Goal: Task Accomplishment & Management: Complete application form

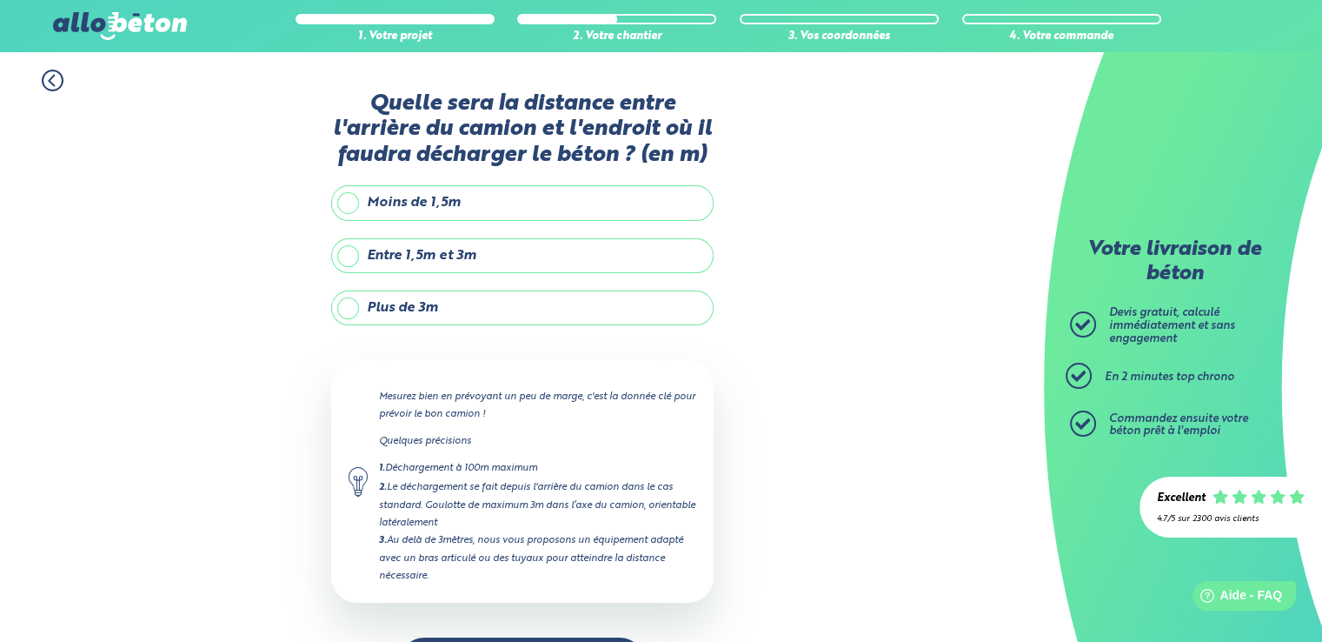
click at [440, 311] on label "Plus de 3m" at bounding box center [522, 307] width 383 height 35
click at [0, 0] on input "Plus de 3m" at bounding box center [0, 0] width 0 height 0
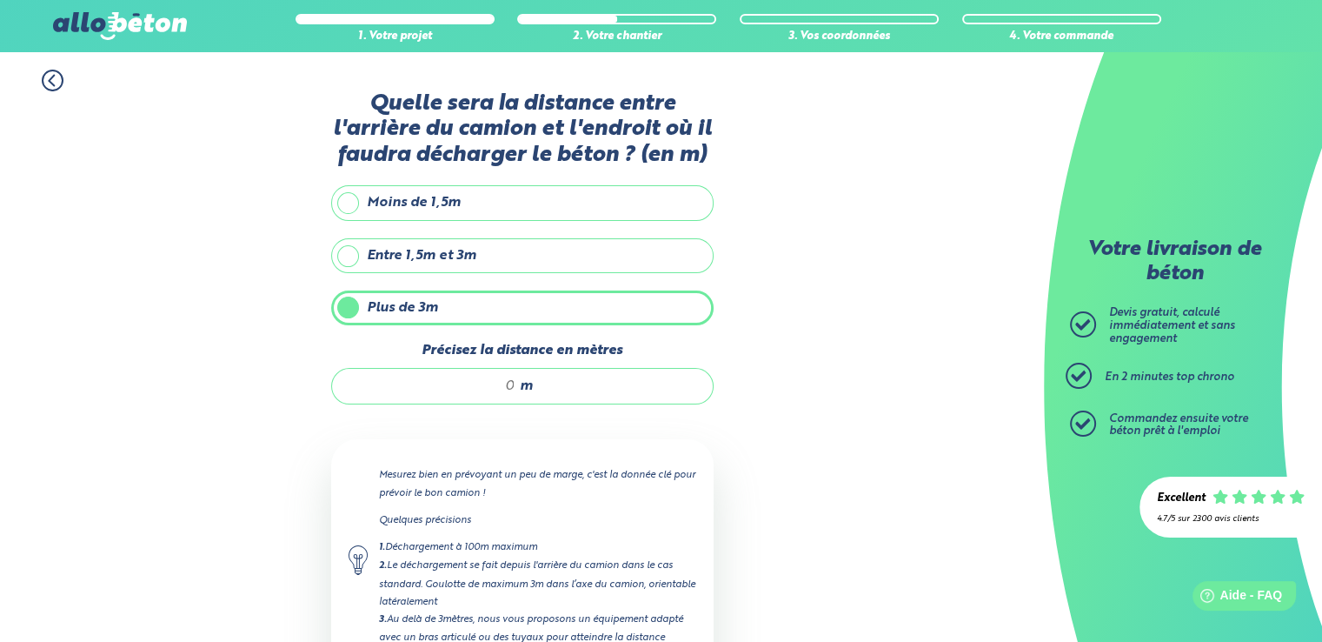
click at [515, 385] on div "m" at bounding box center [522, 386] width 383 height 37
click at [515, 384] on input "Précisez la distance en mètres" at bounding box center [432, 385] width 166 height 17
type input "35"
click at [746, 455] on div "1. Votre projet 2. Votre chantier 3. Vos coordonnées 4. Votre commande Quelle s…" at bounding box center [522, 419] width 1044 height 735
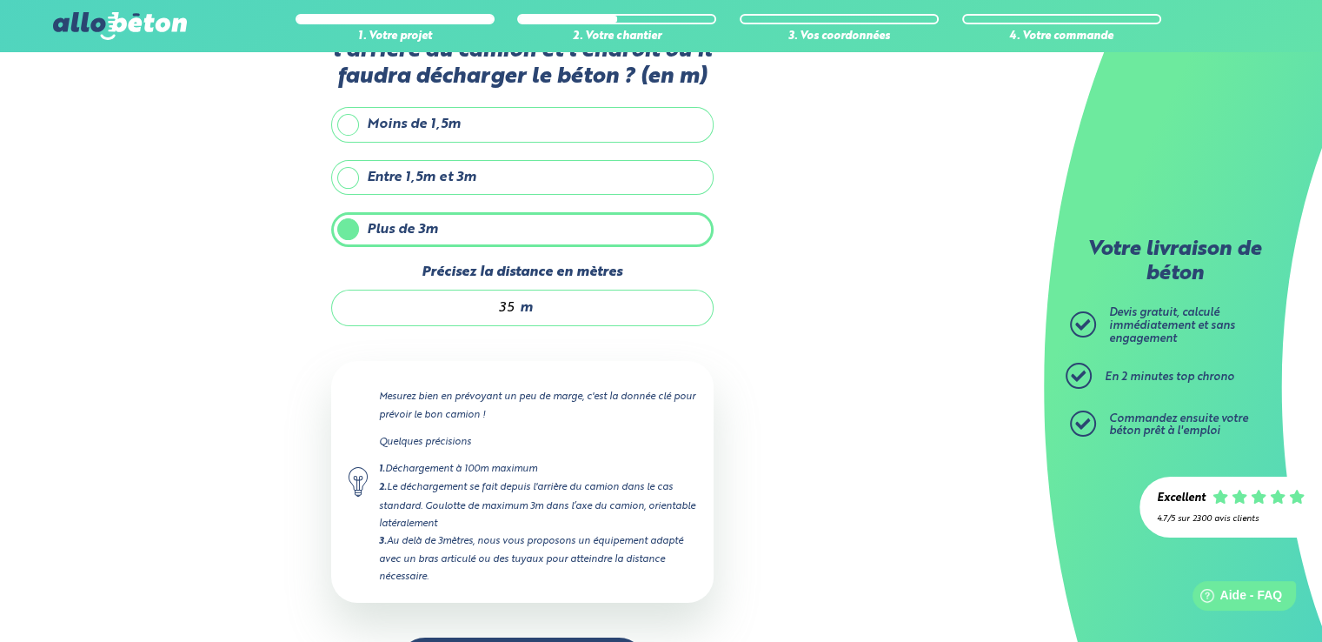
scroll to position [140, 0]
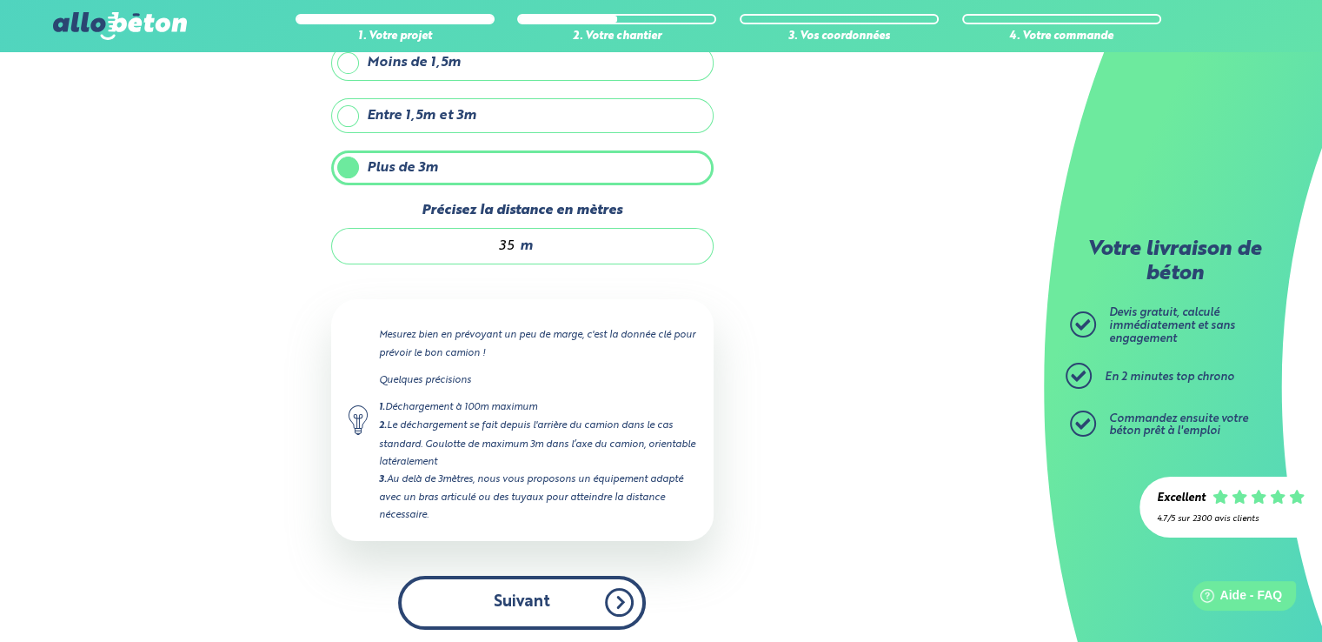
click at [494, 610] on button "Suivant" at bounding box center [522, 602] width 248 height 53
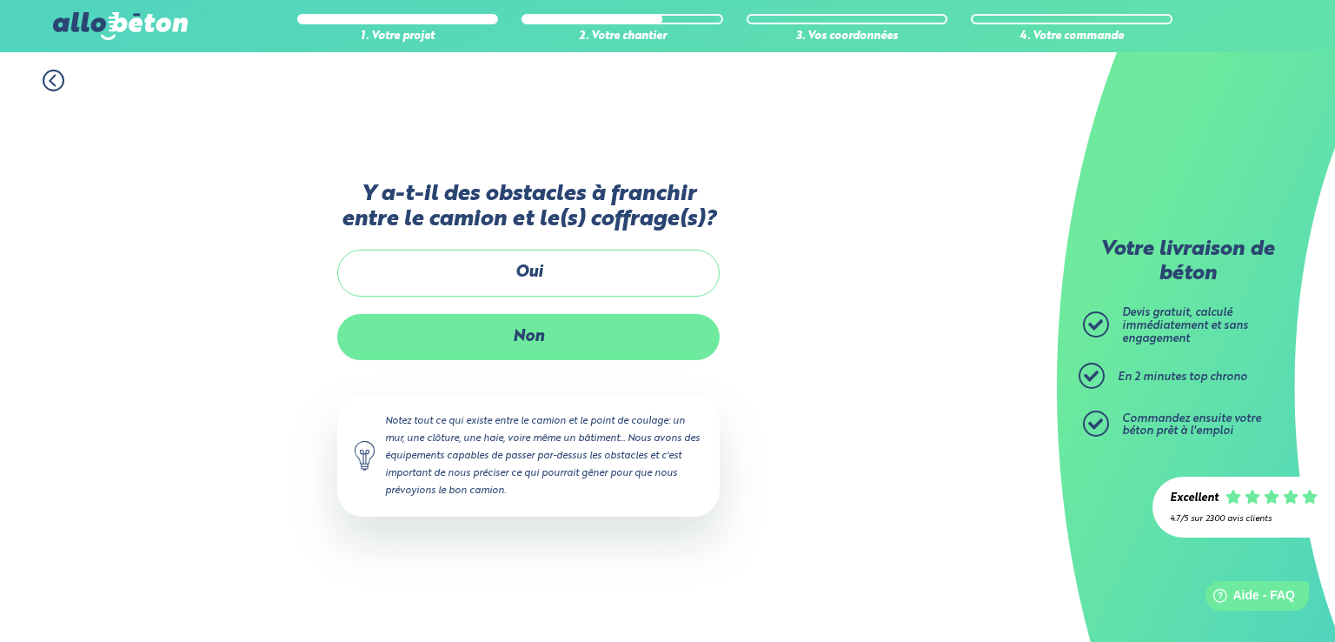
click at [494, 323] on label "Non" at bounding box center [528, 337] width 383 height 46
click at [0, 0] on input "Non" at bounding box center [0, 0] width 0 height 0
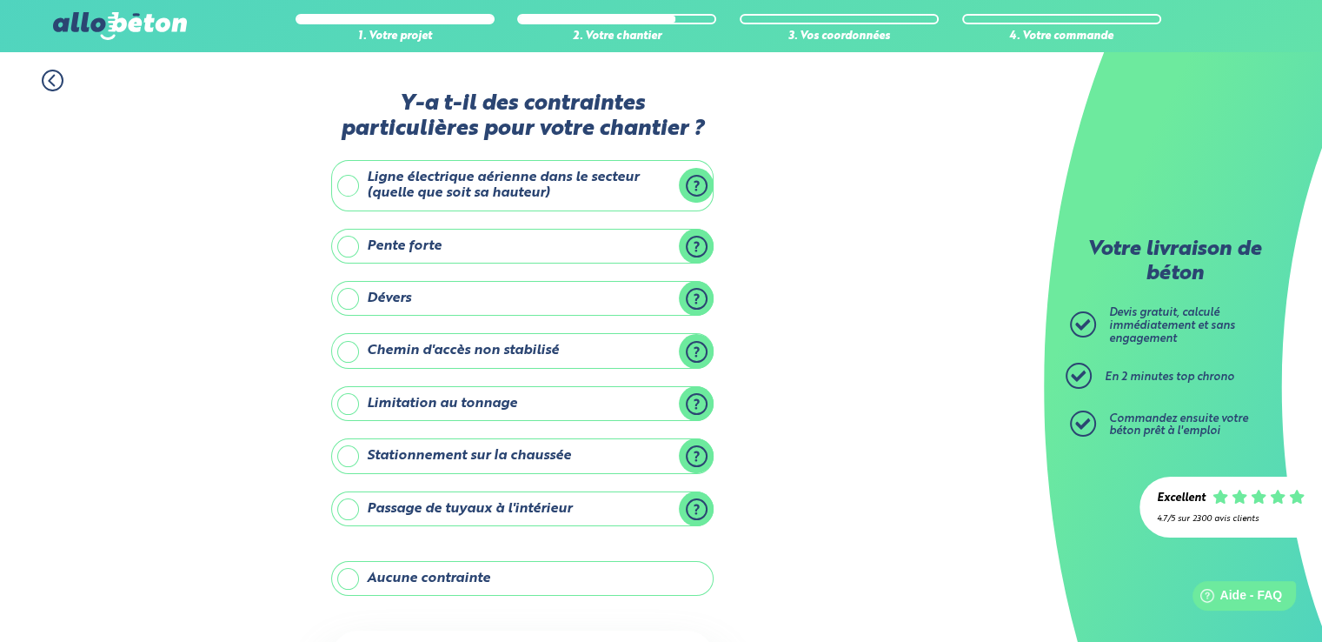
click at [424, 576] on label "Aucune contrainte" at bounding box center [522, 578] width 383 height 35
click at [0, 0] on input "Aucune contrainte" at bounding box center [0, 0] width 0 height 0
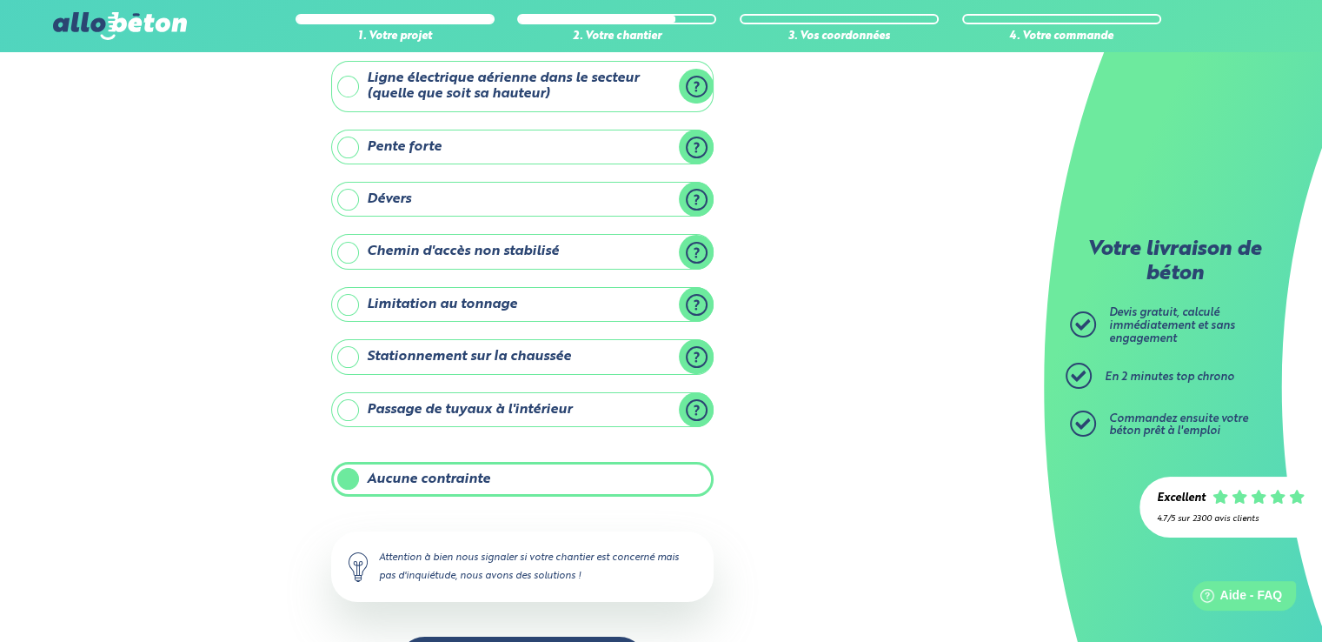
scroll to position [161, 0]
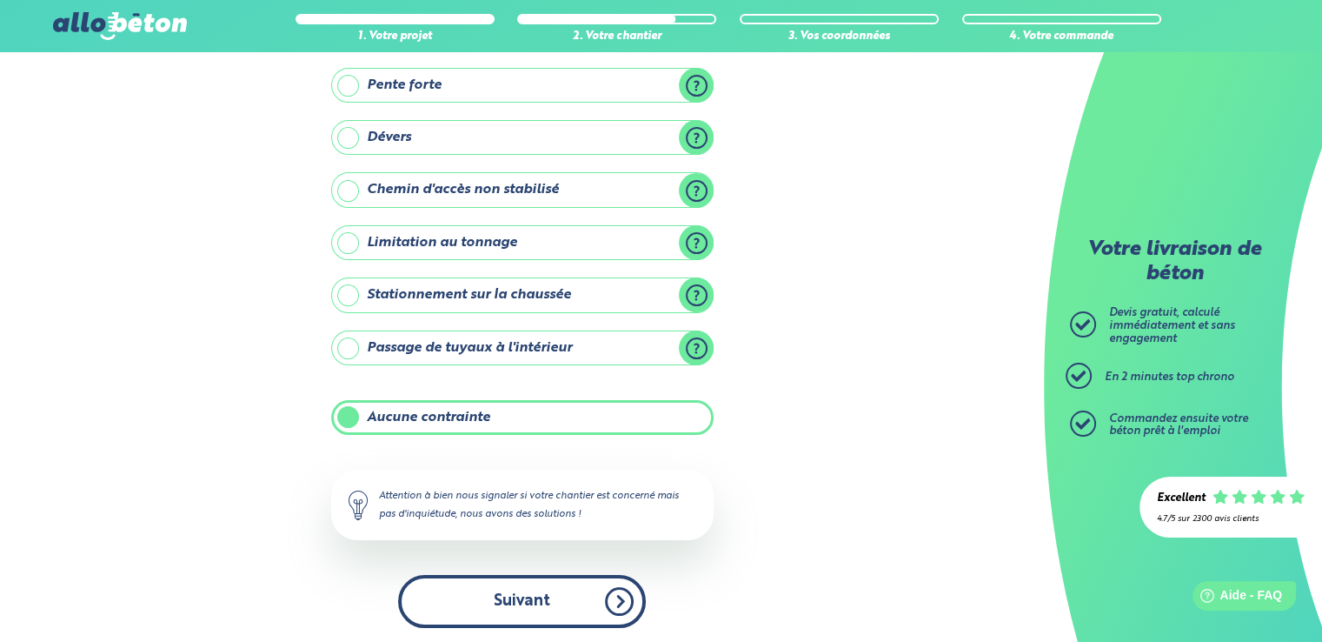
click at [553, 577] on button "Suivant" at bounding box center [522, 601] width 248 height 53
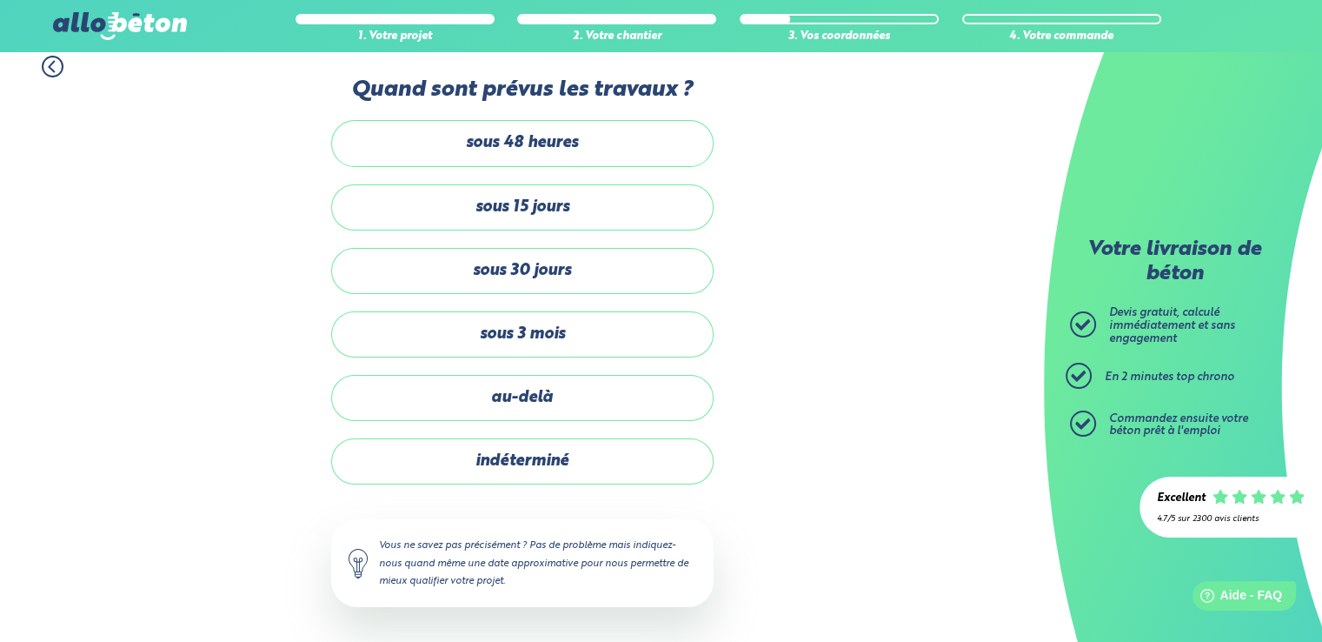
scroll to position [11, 0]
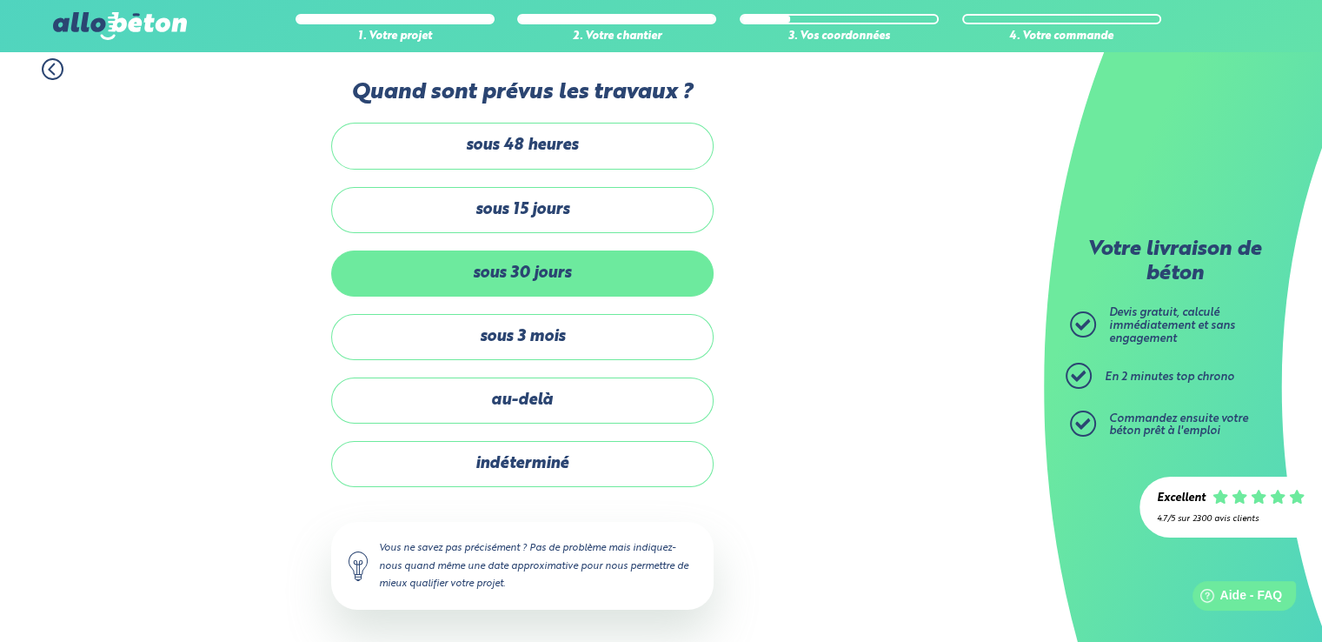
click at [551, 279] on label "sous 30 jours" at bounding box center [522, 273] width 383 height 46
click at [0, 0] on input "sous 30 jours" at bounding box center [0, 0] width 0 height 0
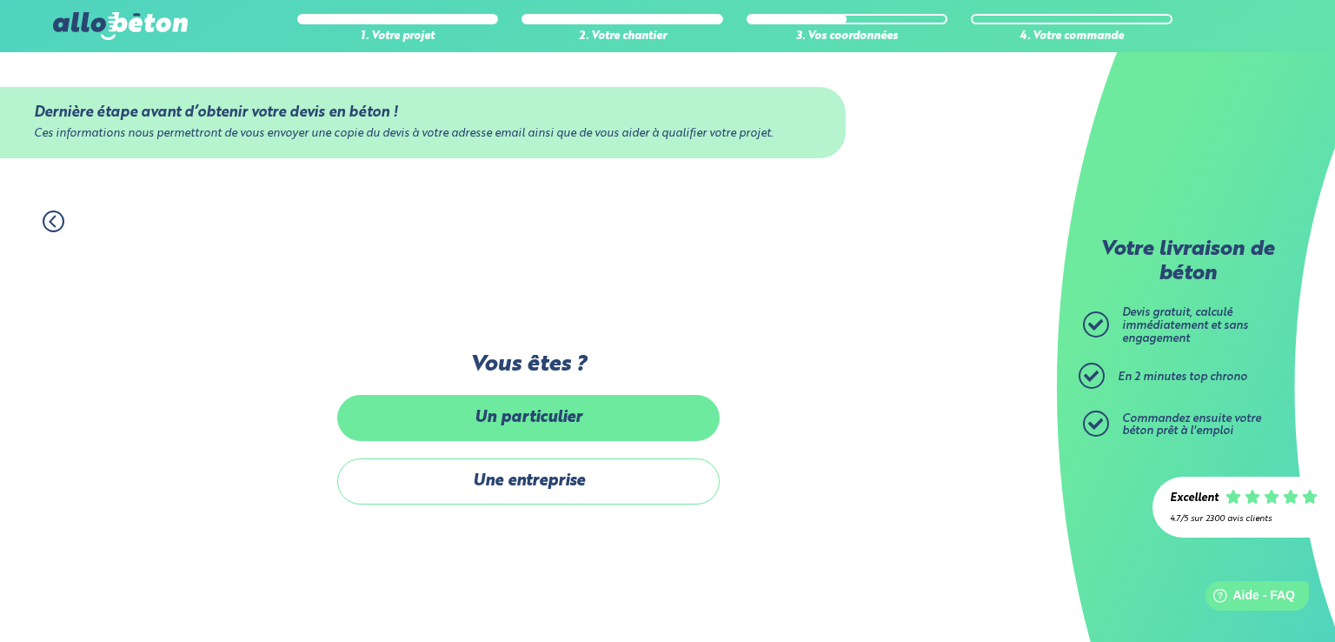
click at [523, 428] on label "Un particulier" at bounding box center [528, 418] width 383 height 46
click at [0, 0] on input "Un particulier" at bounding box center [0, 0] width 0 height 0
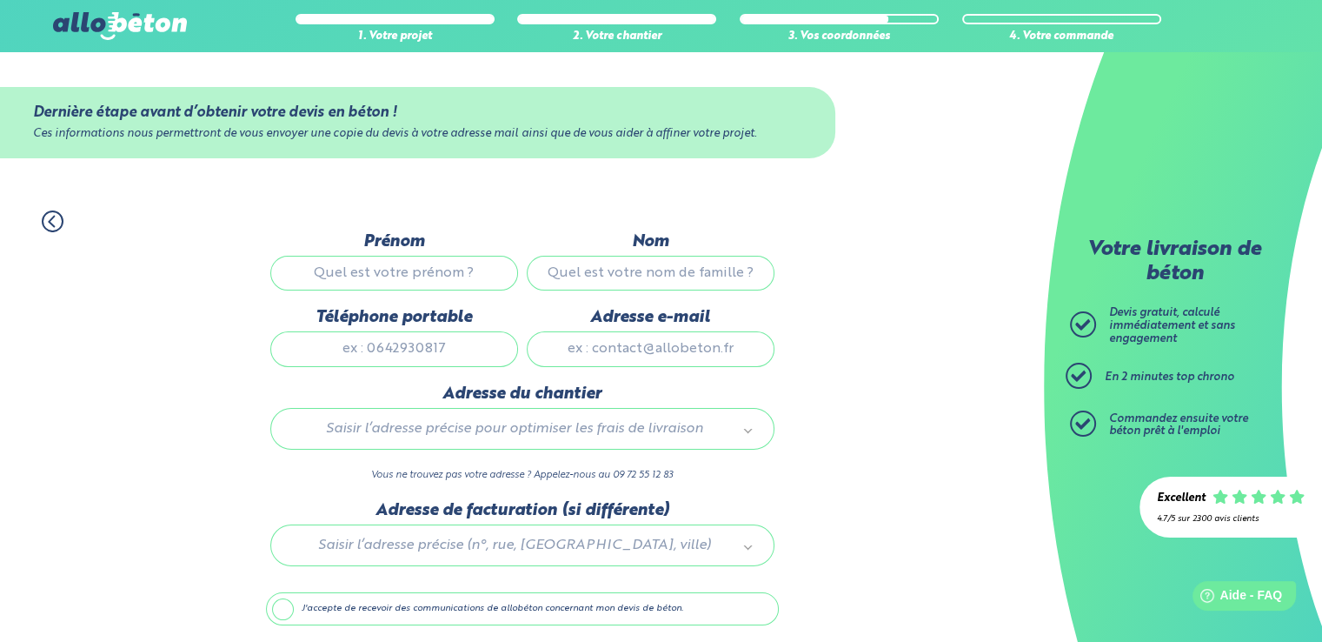
click at [466, 276] on input "Prénom" at bounding box center [394, 273] width 248 height 35
type input "yoan"
click at [568, 265] on input "Nom" at bounding box center [651, 273] width 248 height 35
type input "charrier"
click at [492, 345] on input "Téléphone portable" at bounding box center [394, 348] width 248 height 35
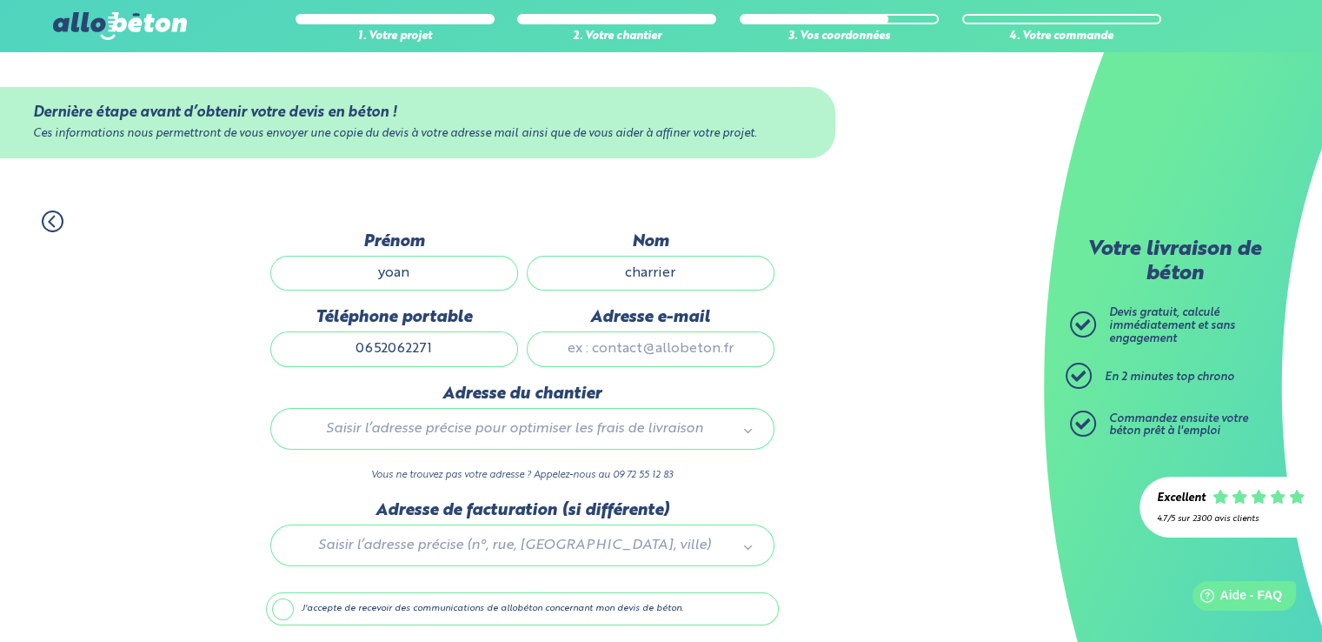
type input "0652062271"
click at [612, 358] on input "Adresse e-mail" at bounding box center [651, 348] width 248 height 35
type input "yoancharrier@gmail.com"
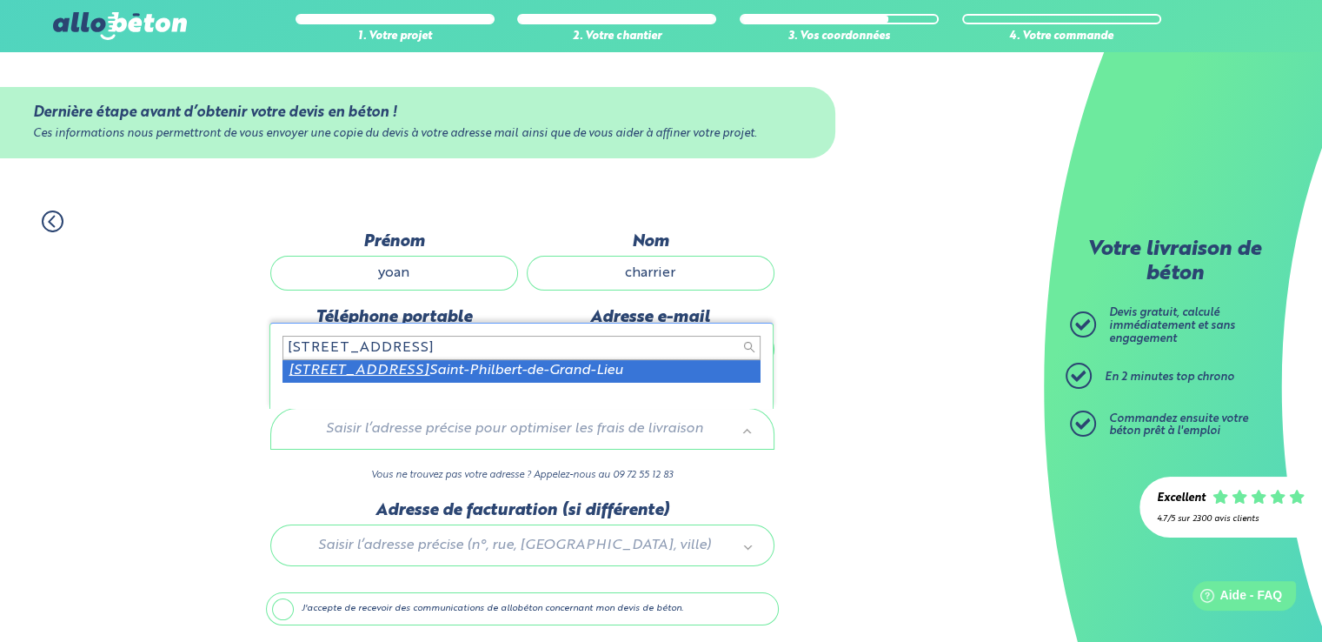
type input "53 chemin du taillis 44310"
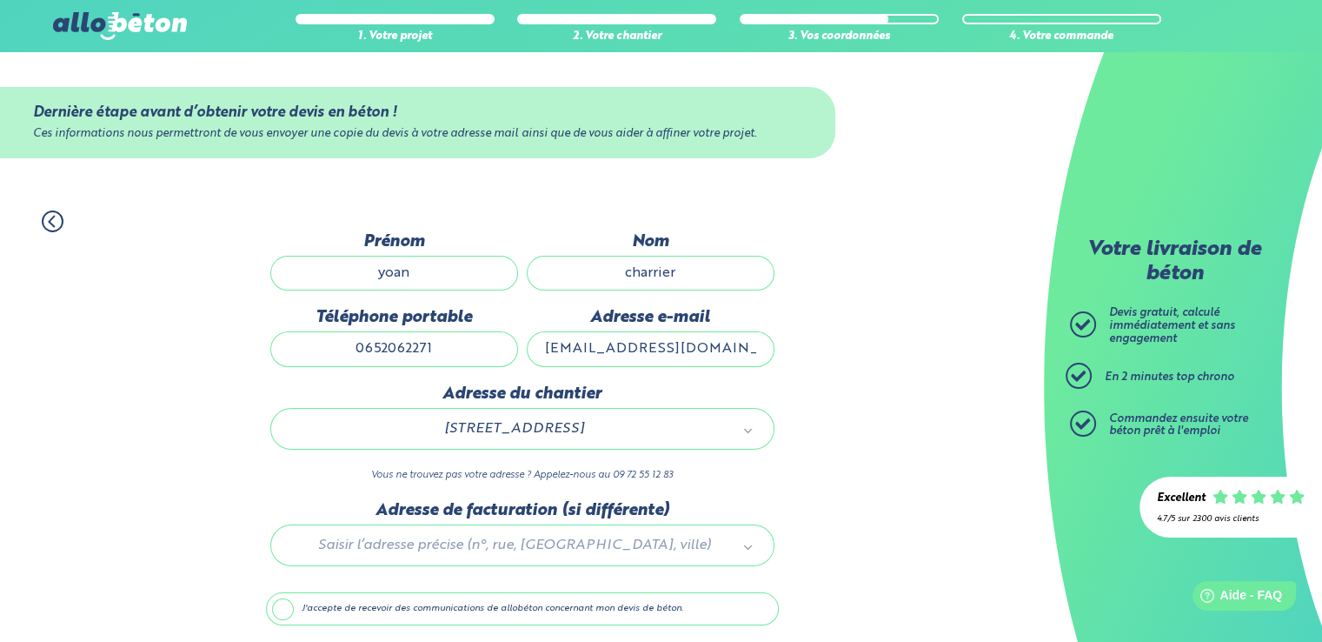
click at [283, 613] on label "J'accepte de recevoir des communications de allobéton concernant mon devis de b…" at bounding box center [522, 608] width 513 height 33
click at [0, 0] on input "J'accepte de recevoir des communications de allobéton concernant mon devis de b…" at bounding box center [0, 0] width 0 height 0
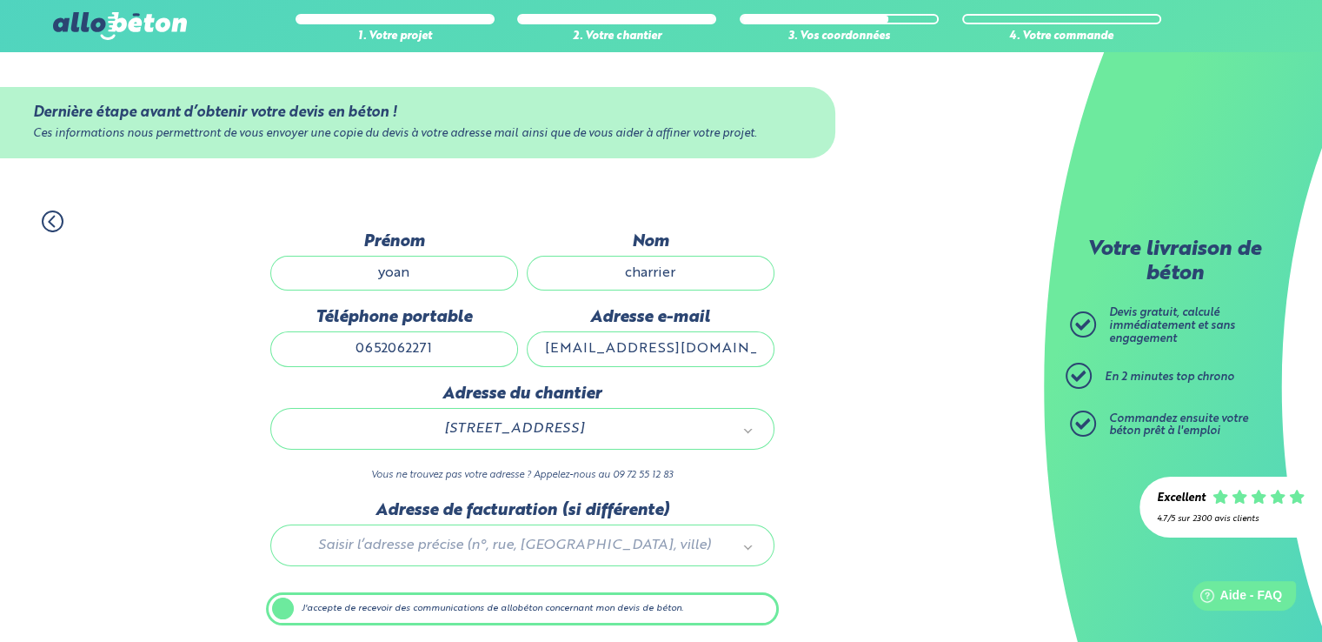
scroll to position [60, 0]
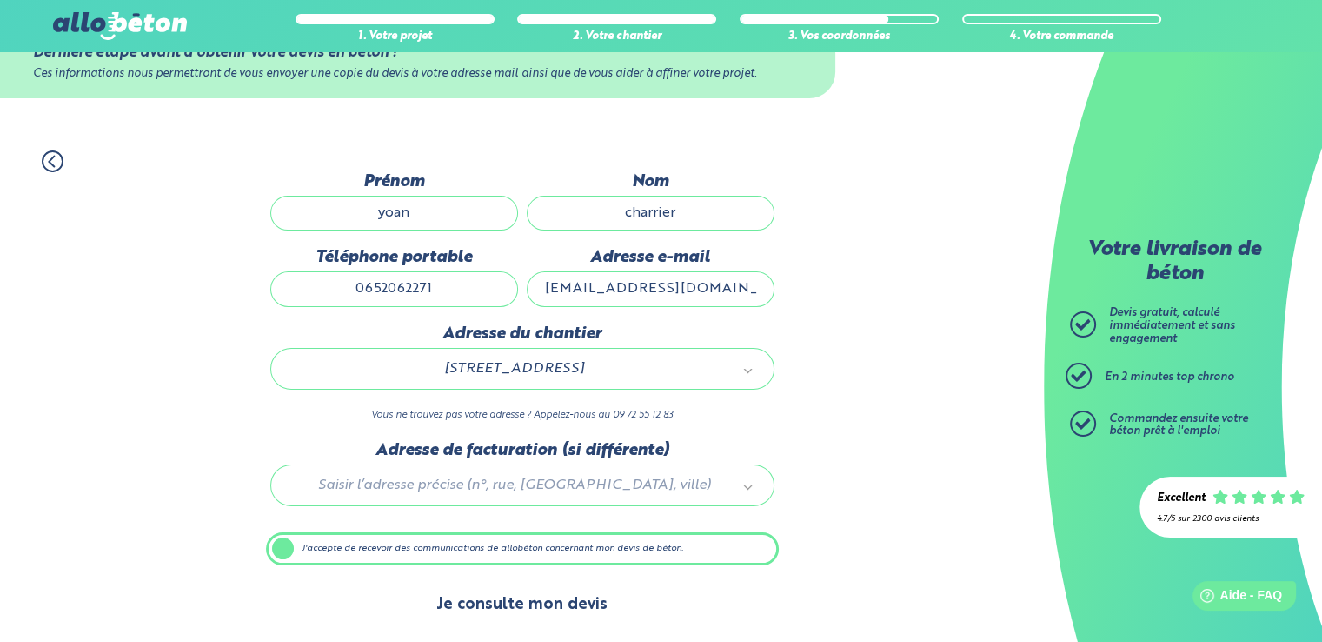
click at [501, 597] on button "Je consulte mon devis" at bounding box center [522, 604] width 206 height 44
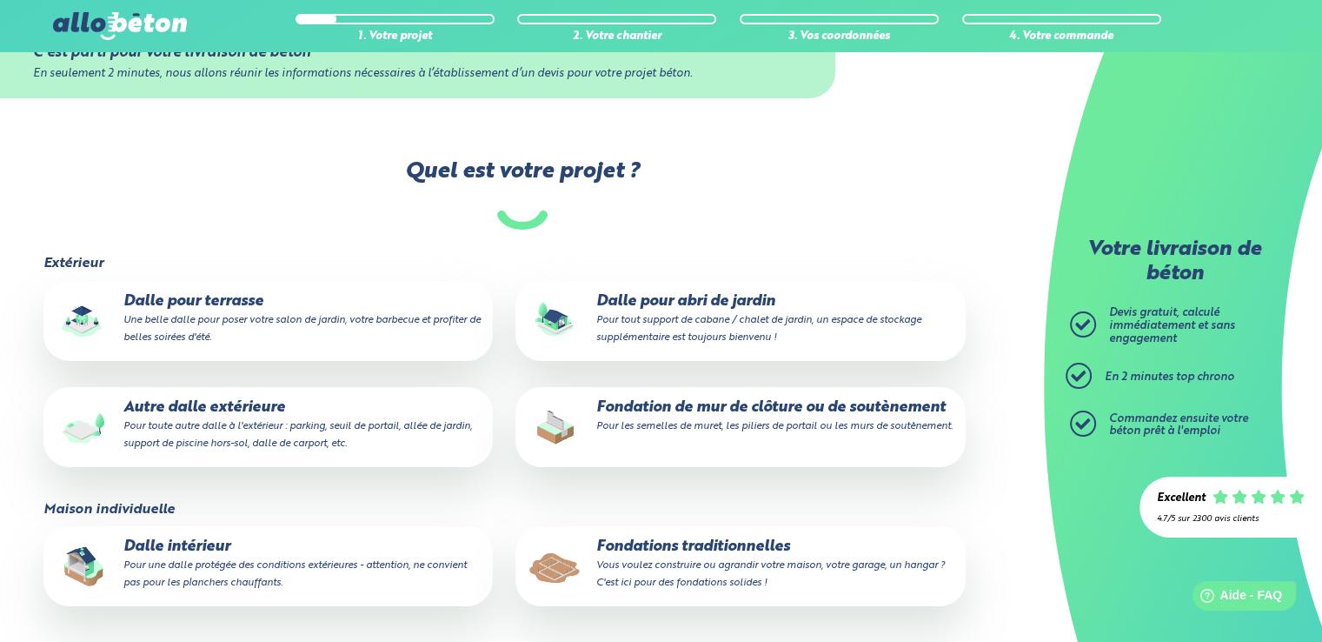
click at [661, 424] on small "Pour les semelles de muret, les piliers de portail ou les murs de soutènement." at bounding box center [773, 426] width 356 height 10
click at [0, 0] on input "Fondation de mur de clôture ou de soutènement Pour les semelles de muret, les p…" at bounding box center [0, 0] width 0 height 0
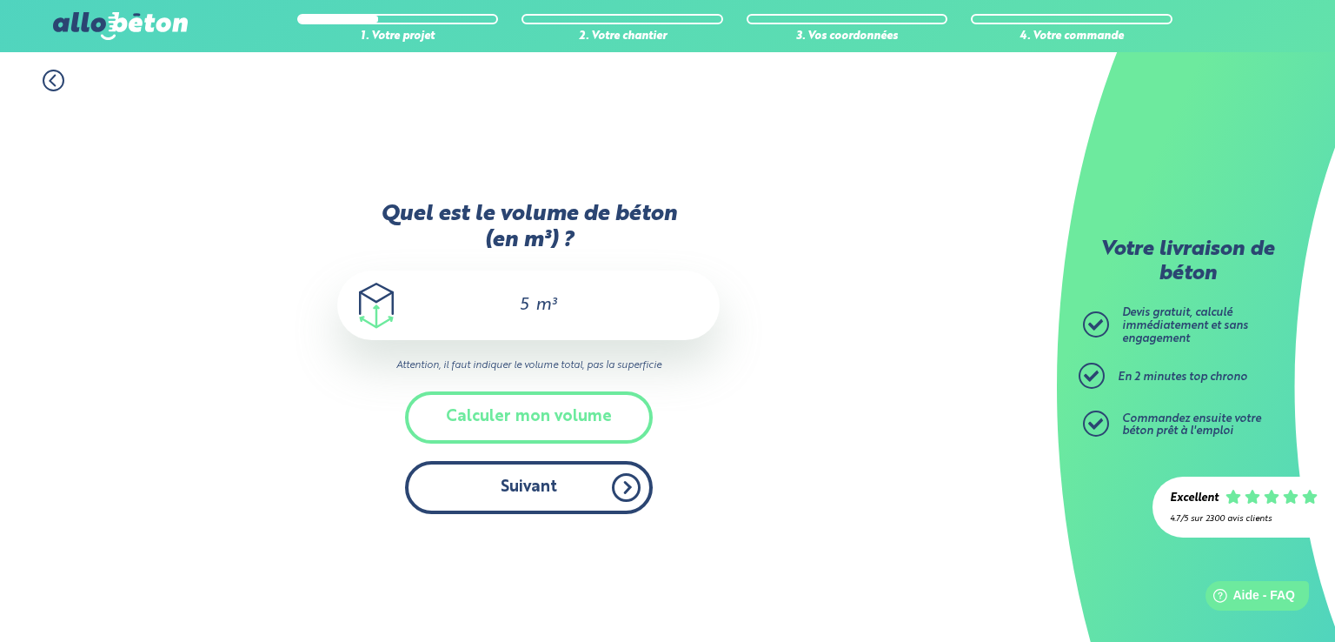
click at [570, 481] on button "Suivant" at bounding box center [529, 487] width 248 height 53
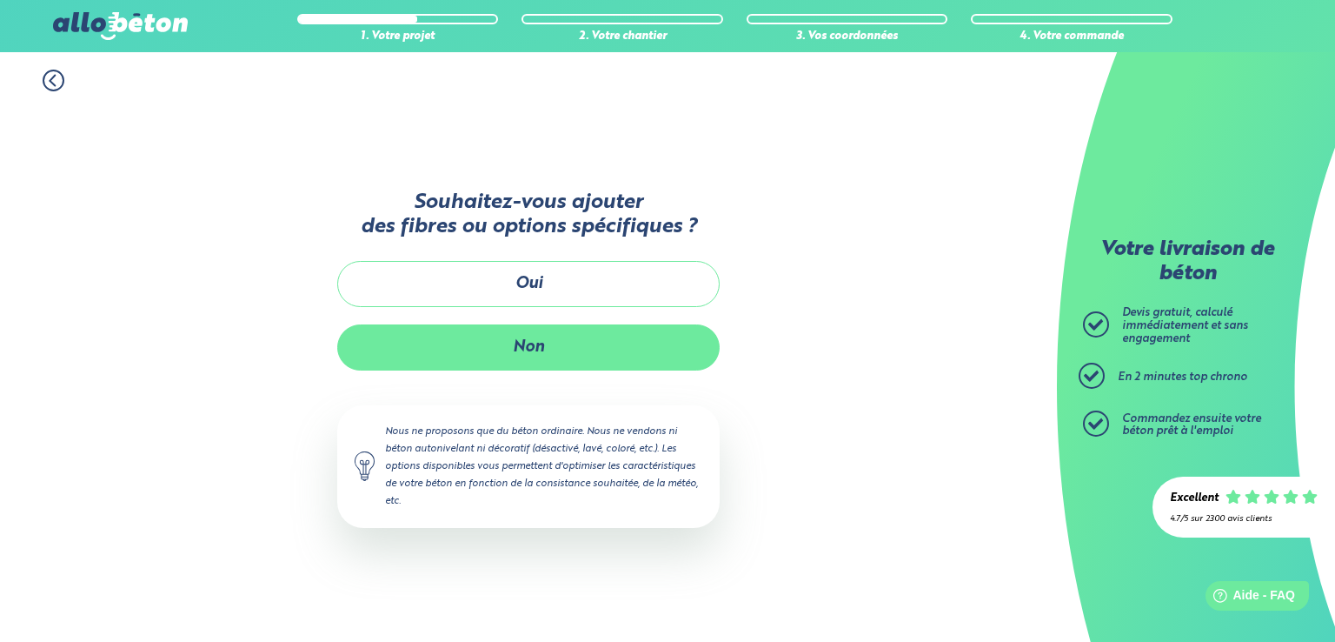
click at [523, 356] on button "Non" at bounding box center [528, 347] width 383 height 46
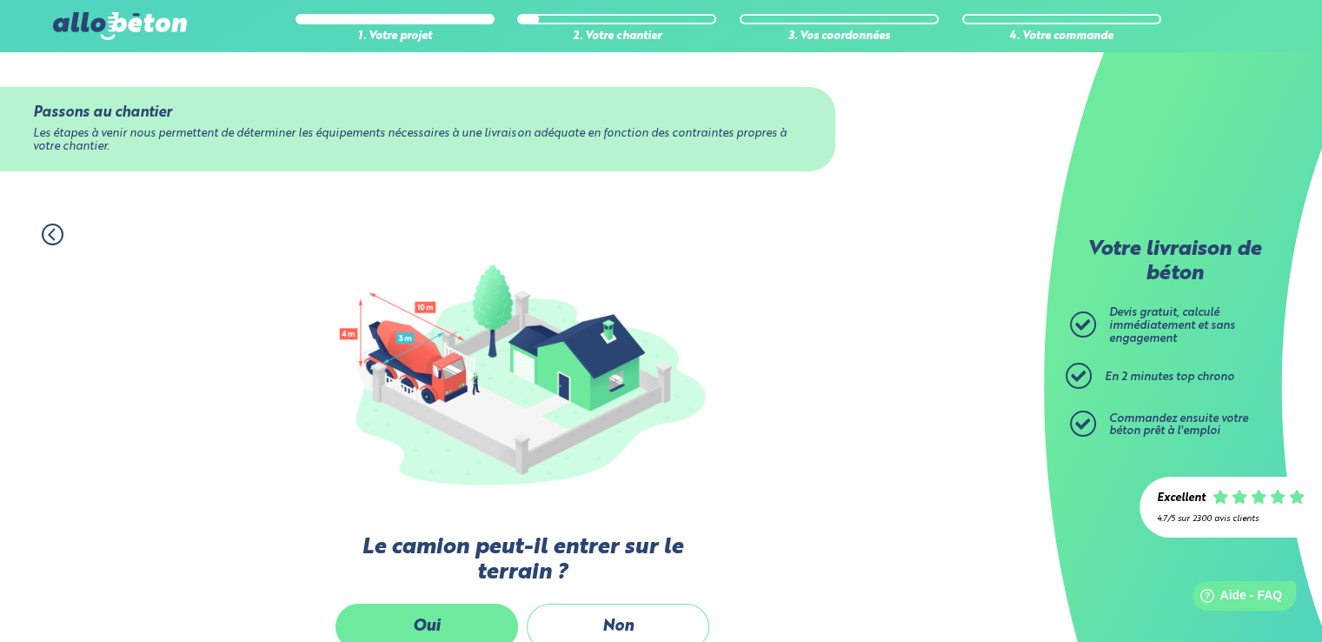
click at [450, 618] on label "Oui" at bounding box center [427, 626] width 183 height 46
click at [0, 0] on input "Oui" at bounding box center [0, 0] width 0 height 0
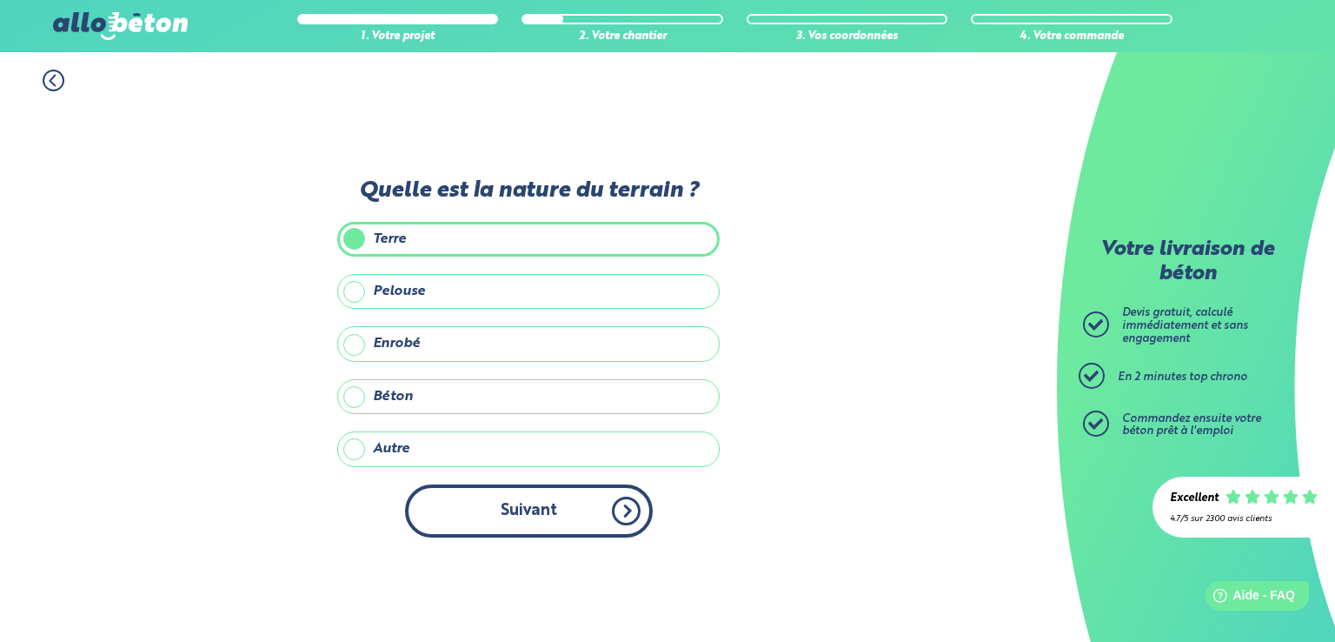
click at [490, 526] on button "Suivant" at bounding box center [529, 510] width 248 height 53
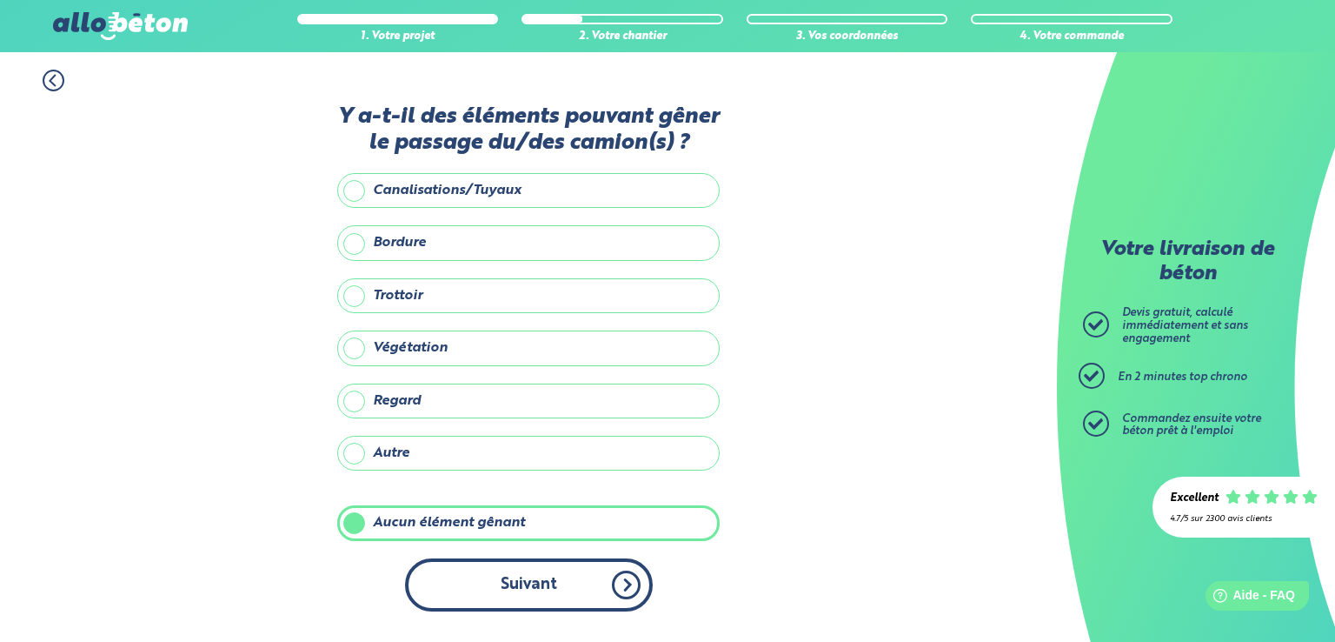
click at [503, 578] on button "Suivant" at bounding box center [529, 584] width 248 height 53
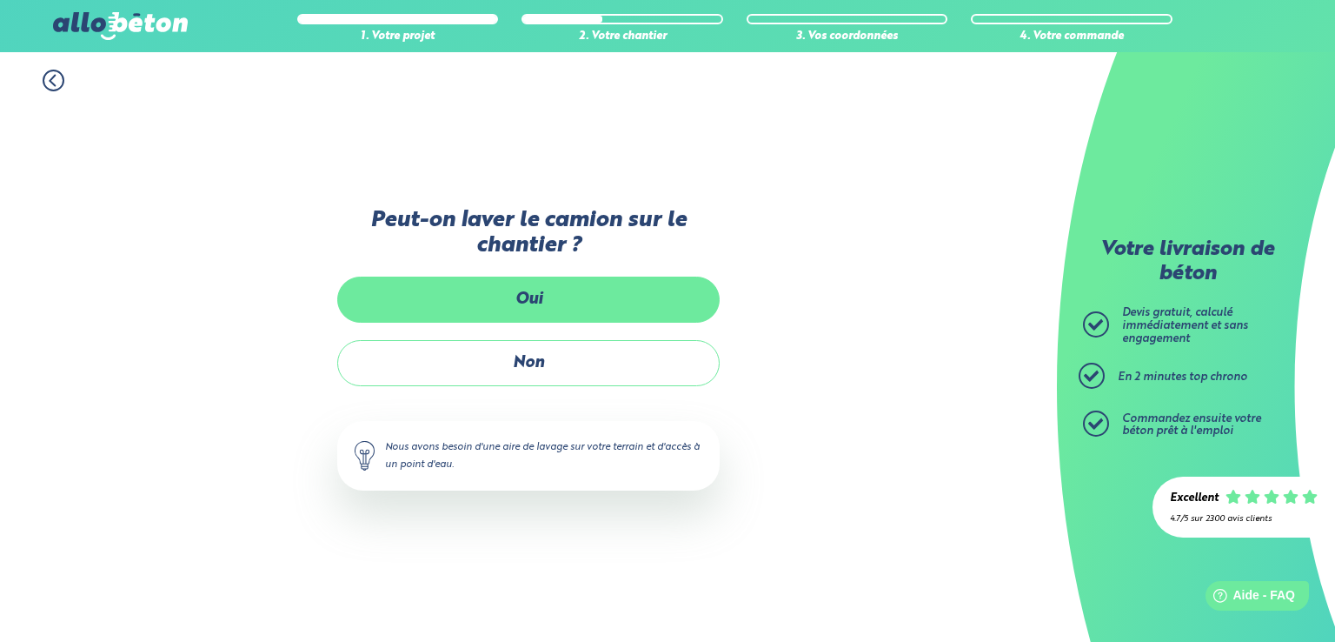
click at [522, 276] on label "Oui" at bounding box center [528, 299] width 383 height 46
click at [0, 0] on input "Oui" at bounding box center [0, 0] width 0 height 0
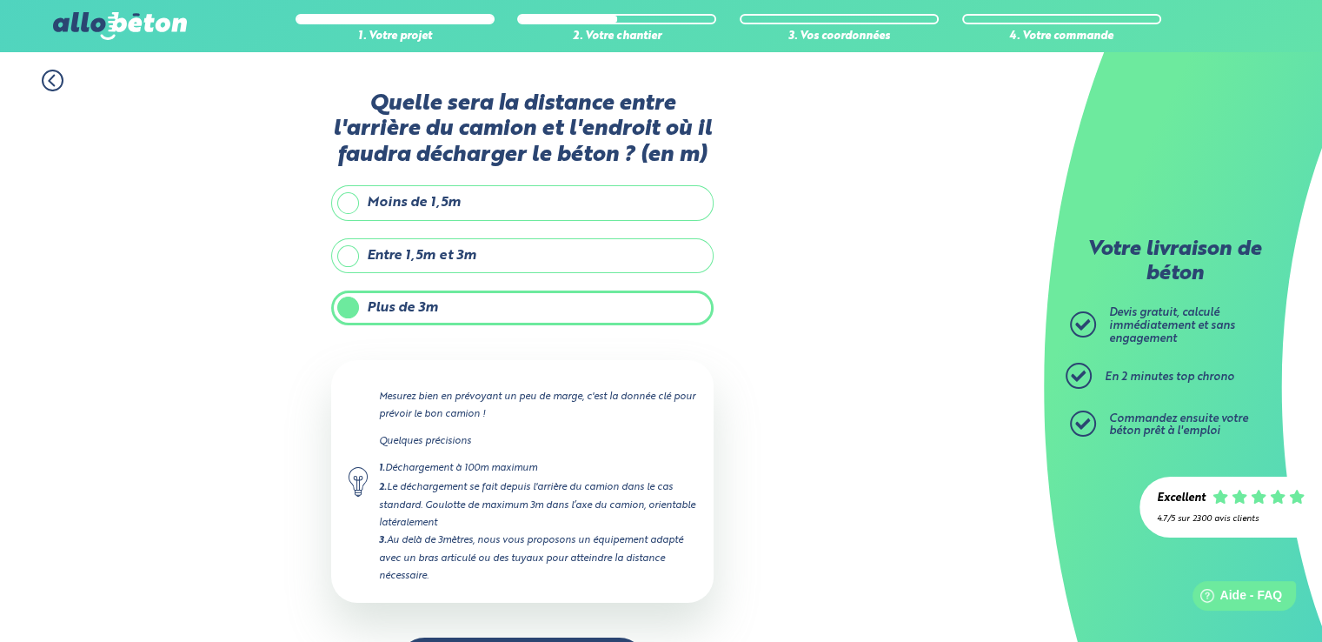
click at [345, 199] on label "Moins de 1,5m" at bounding box center [522, 202] width 383 height 35
click at [0, 0] on input "Moins de 1,5m" at bounding box center [0, 0] width 0 height 0
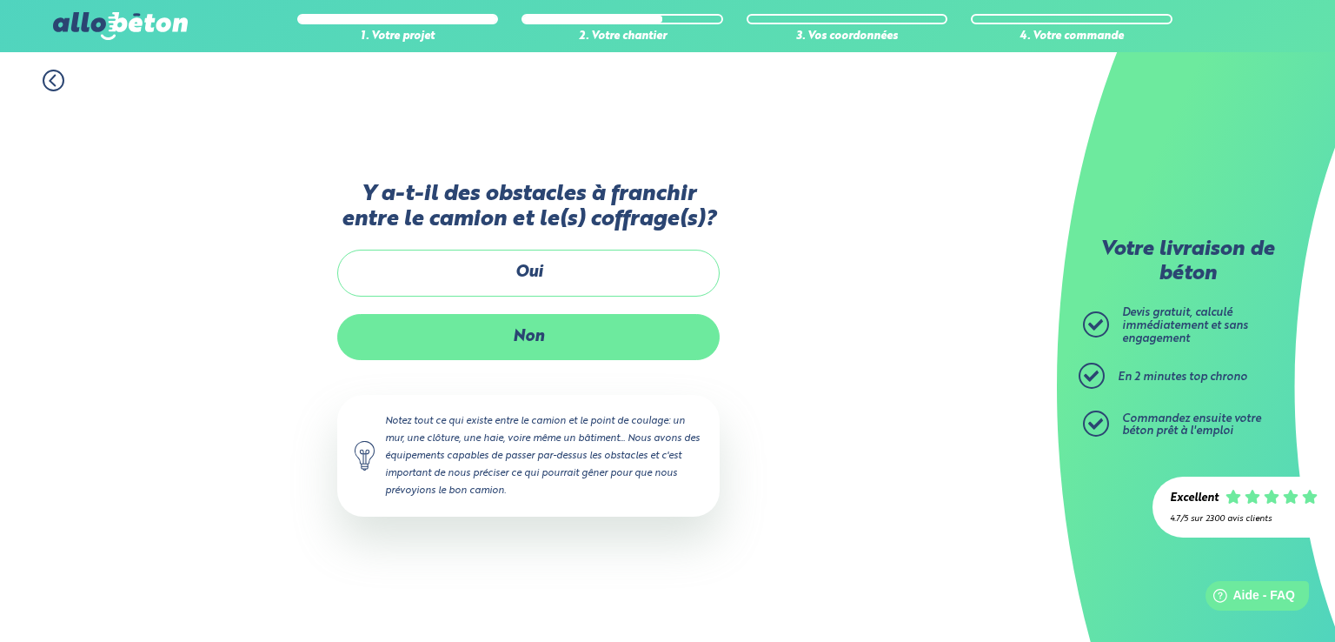
click at [504, 343] on label "Non" at bounding box center [528, 337] width 383 height 46
click at [0, 0] on input "Non" at bounding box center [0, 0] width 0 height 0
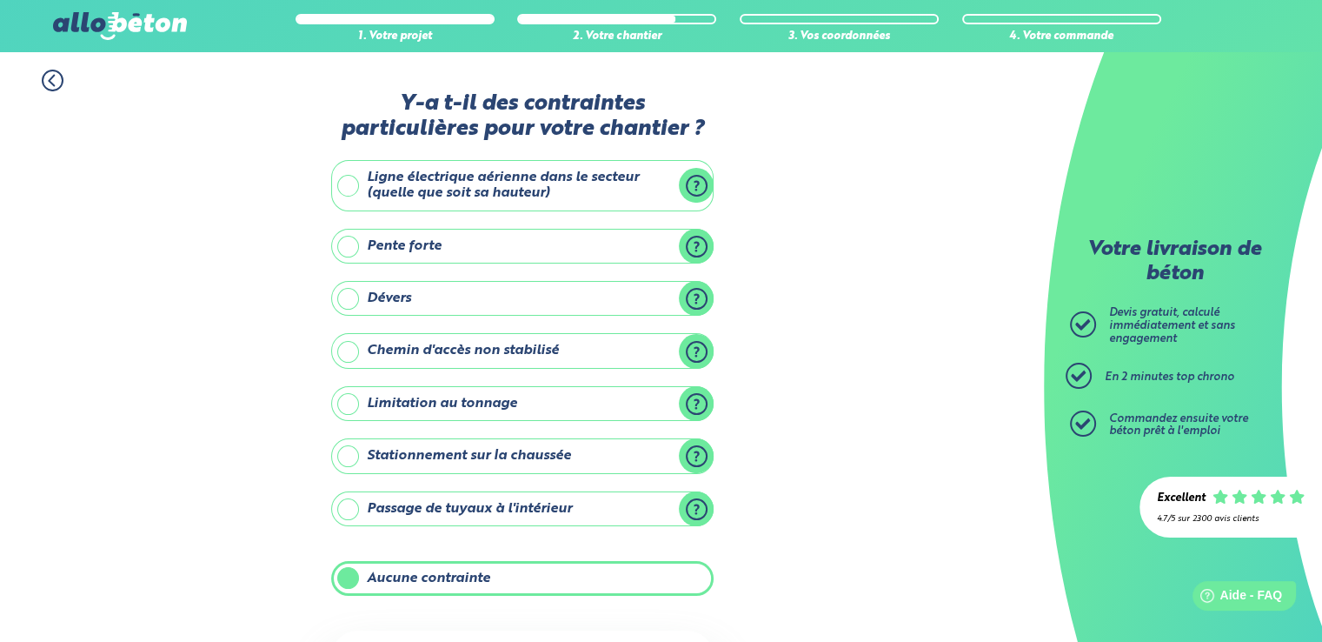
scroll to position [161, 0]
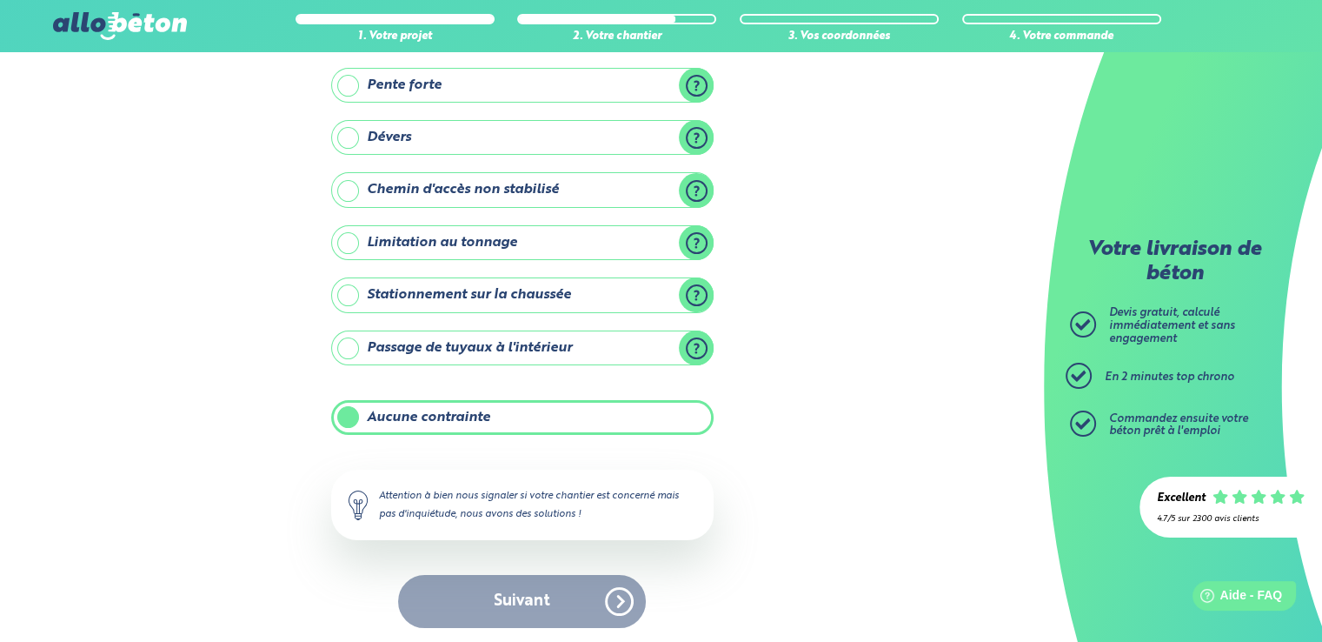
click at [393, 402] on label "Aucune contrainte" at bounding box center [522, 417] width 383 height 35
click at [0, 0] on input "Aucune contrainte" at bounding box center [0, 0] width 0 height 0
click at [393, 402] on label "Aucune contrainte" at bounding box center [522, 417] width 383 height 35
click at [0, 0] on input "Aucune contrainte" at bounding box center [0, 0] width 0 height 0
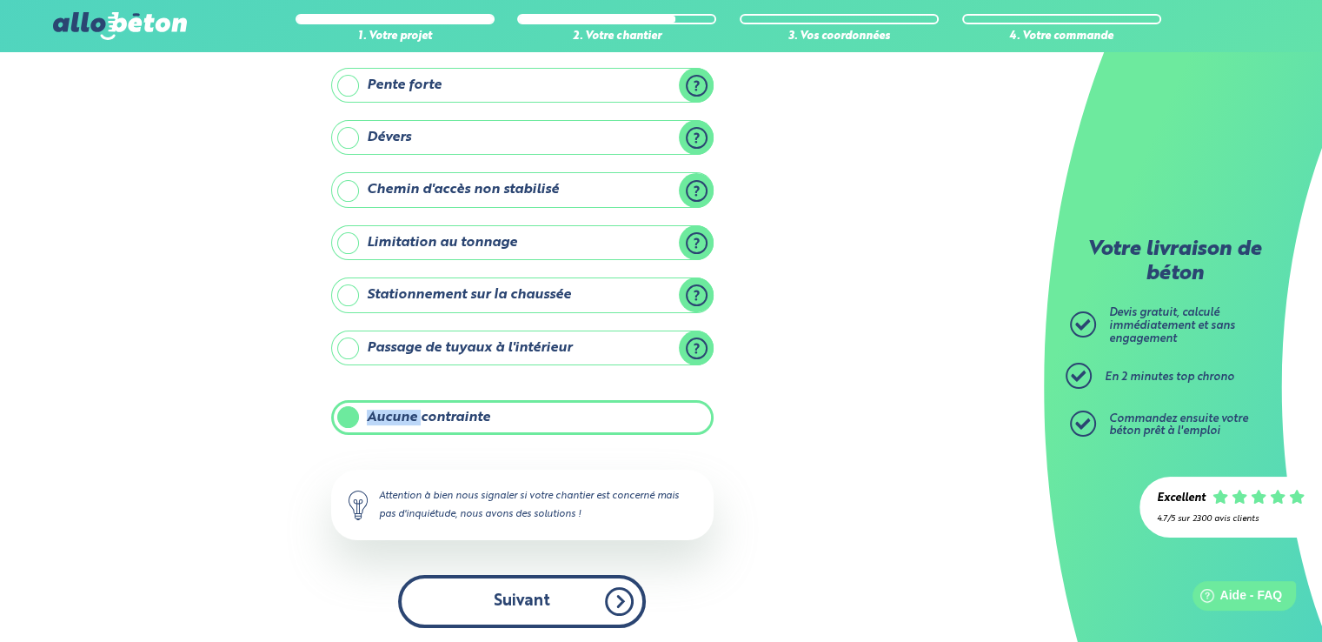
click at [500, 596] on button "Suivant" at bounding box center [522, 601] width 248 height 53
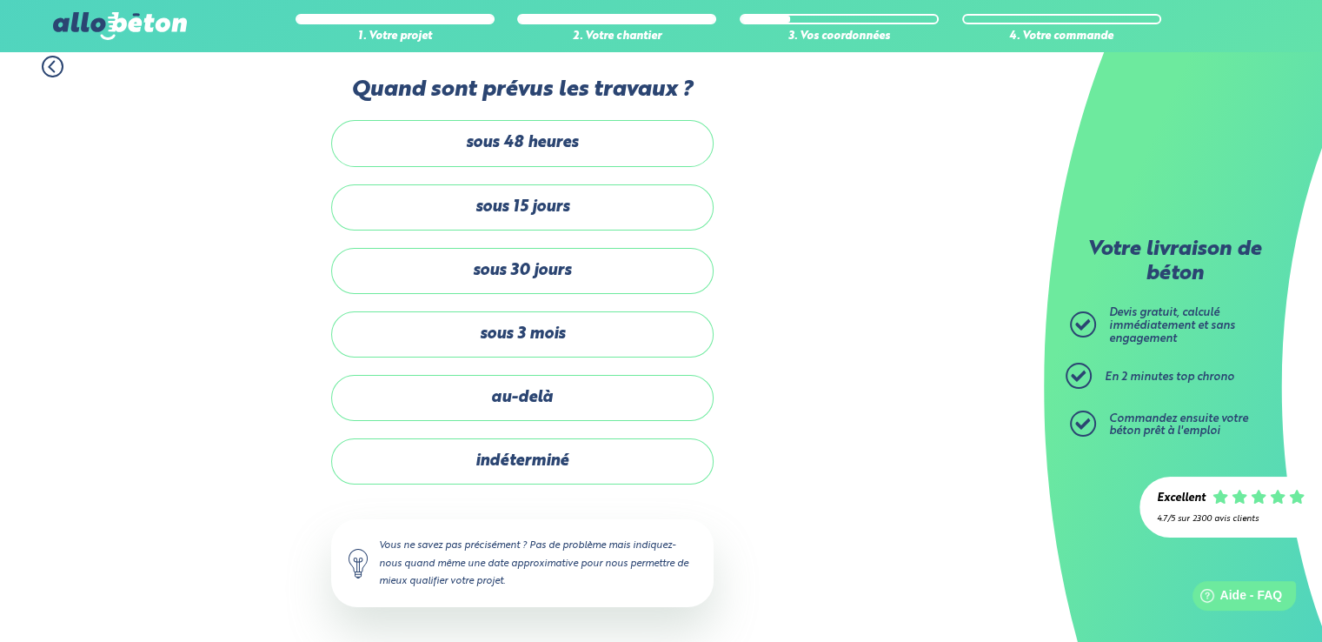
scroll to position [11, 0]
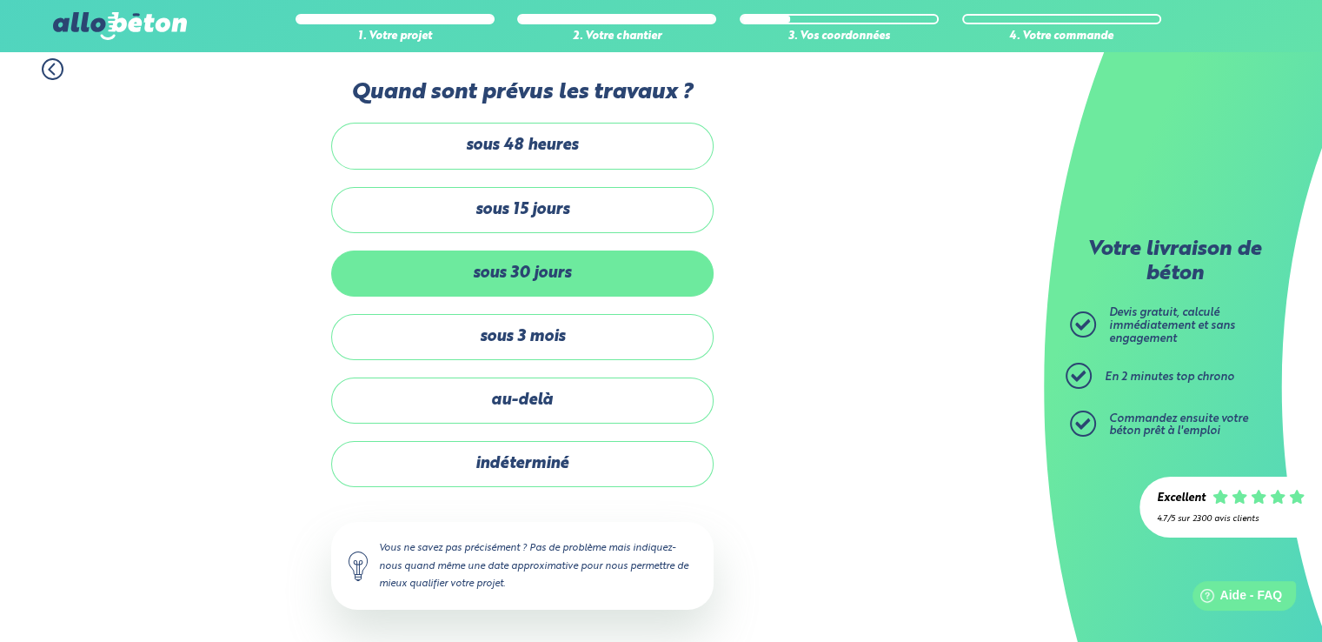
click at [503, 252] on label "sous 30 jours" at bounding box center [522, 273] width 383 height 46
click at [0, 0] on input "sous 30 jours" at bounding box center [0, 0] width 0 height 0
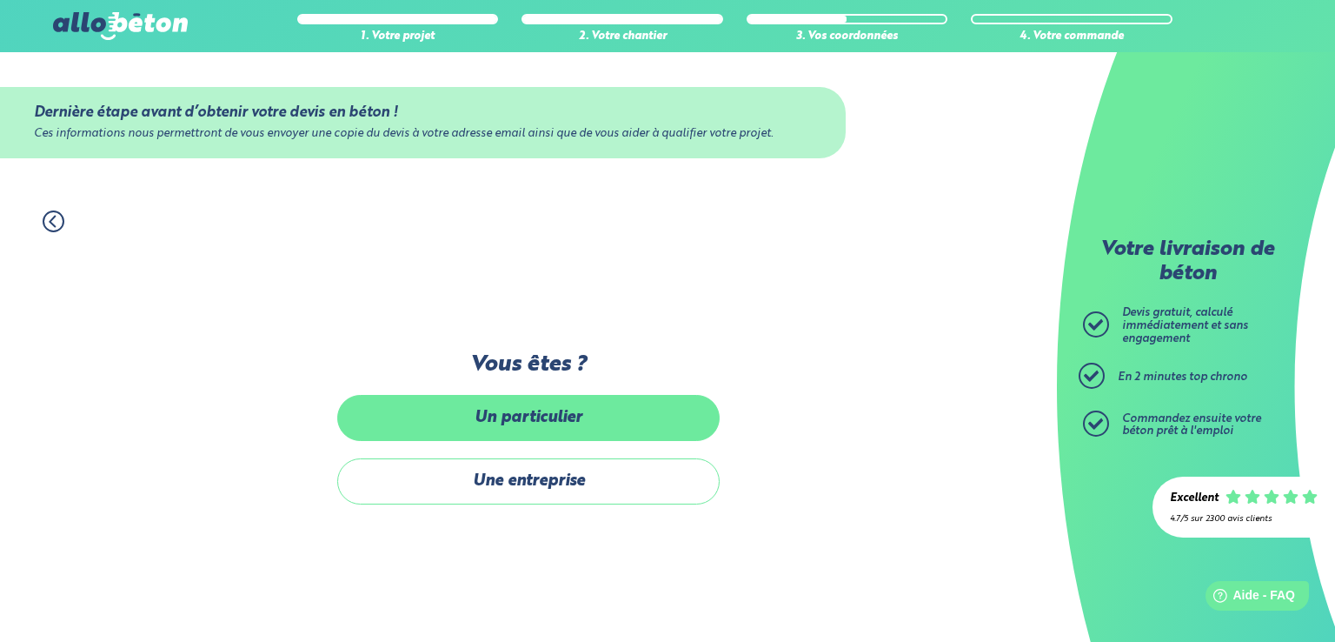
click at [498, 417] on label "Un particulier" at bounding box center [528, 418] width 383 height 46
click at [0, 0] on input "Un particulier" at bounding box center [0, 0] width 0 height 0
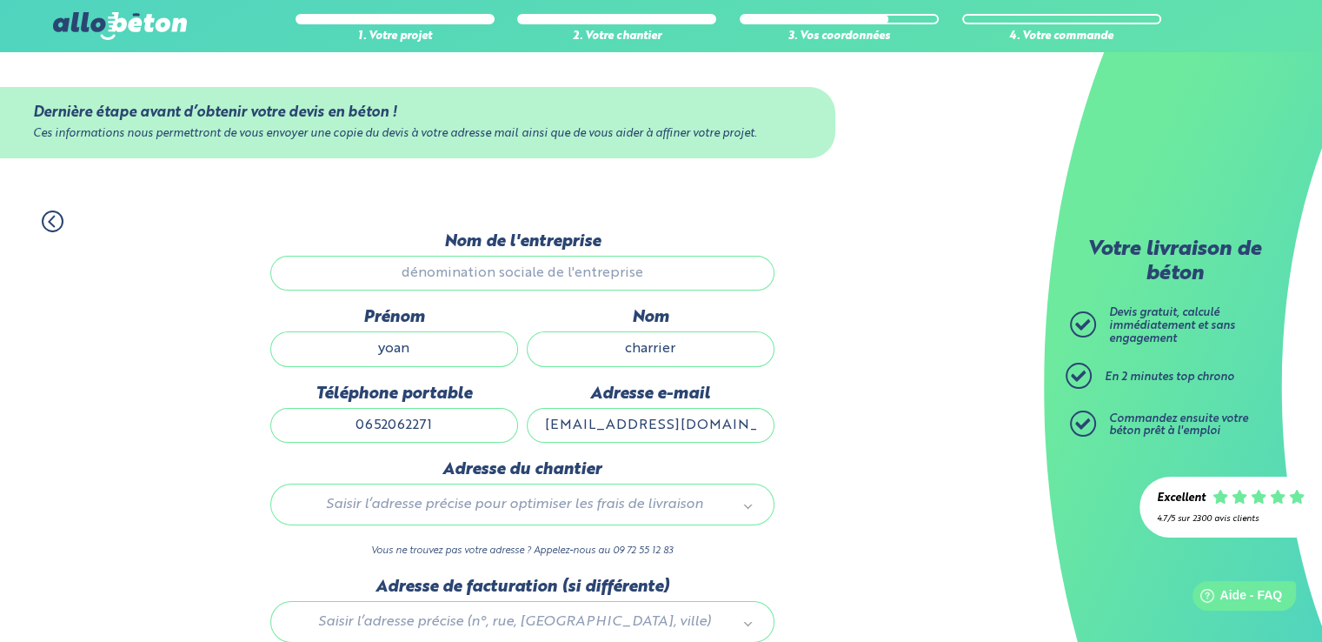
click at [57, 223] on icon at bounding box center [53, 221] width 22 height 22
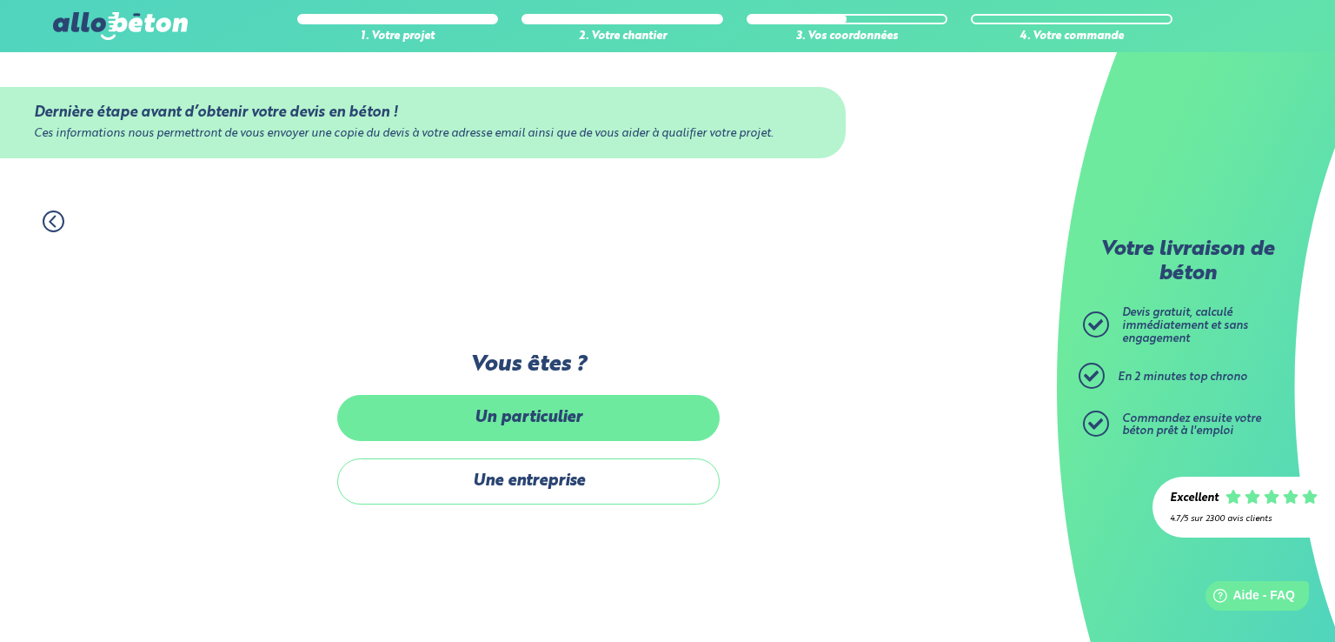
click at [501, 423] on label "Un particulier" at bounding box center [528, 418] width 383 height 46
click at [0, 0] on input "Un particulier" at bounding box center [0, 0] width 0 height 0
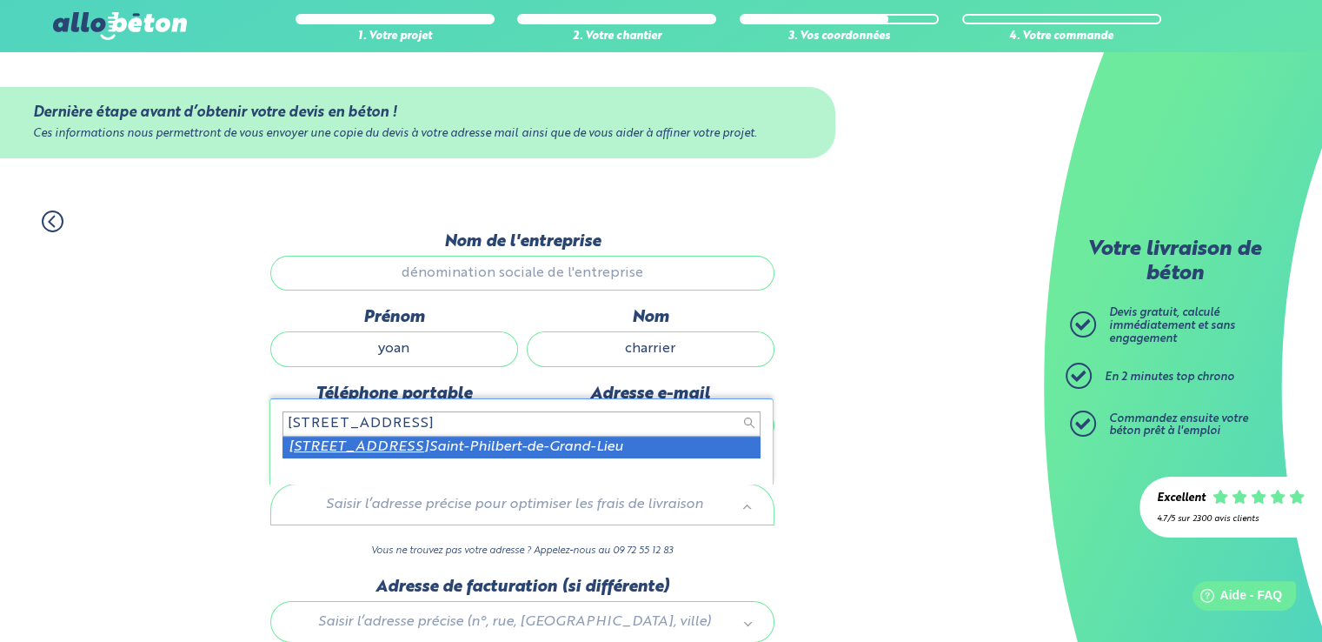
type input "53 chemin du taillis 44310"
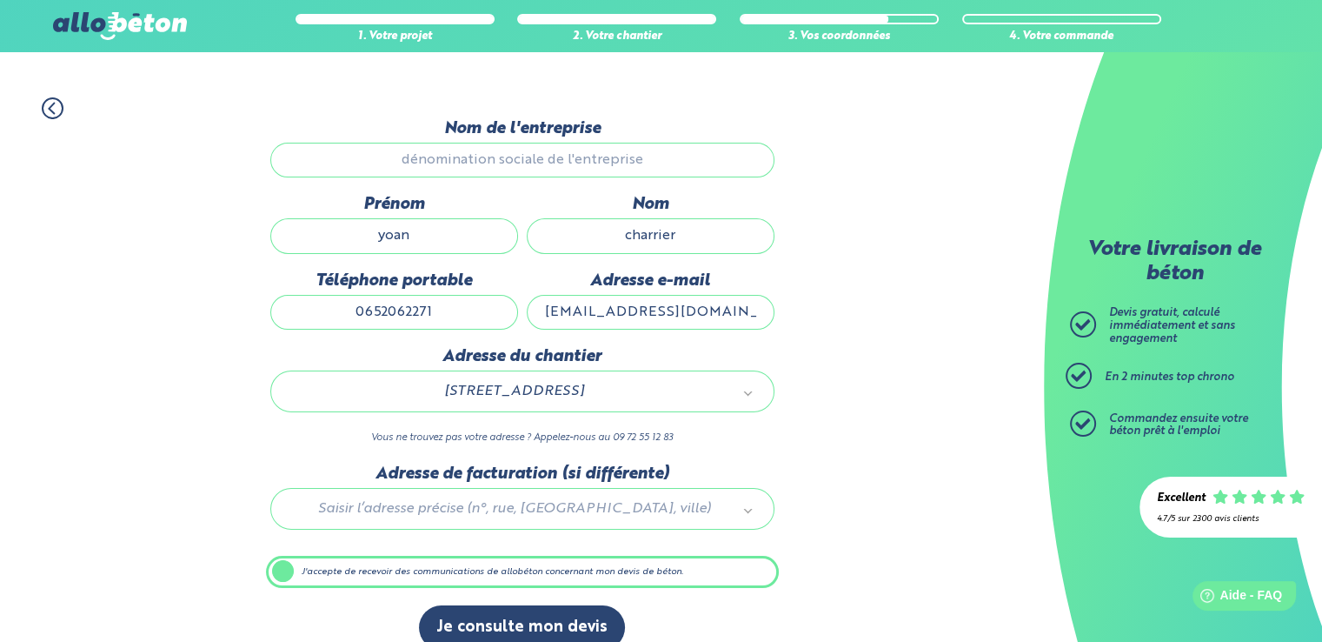
scroll to position [136, 0]
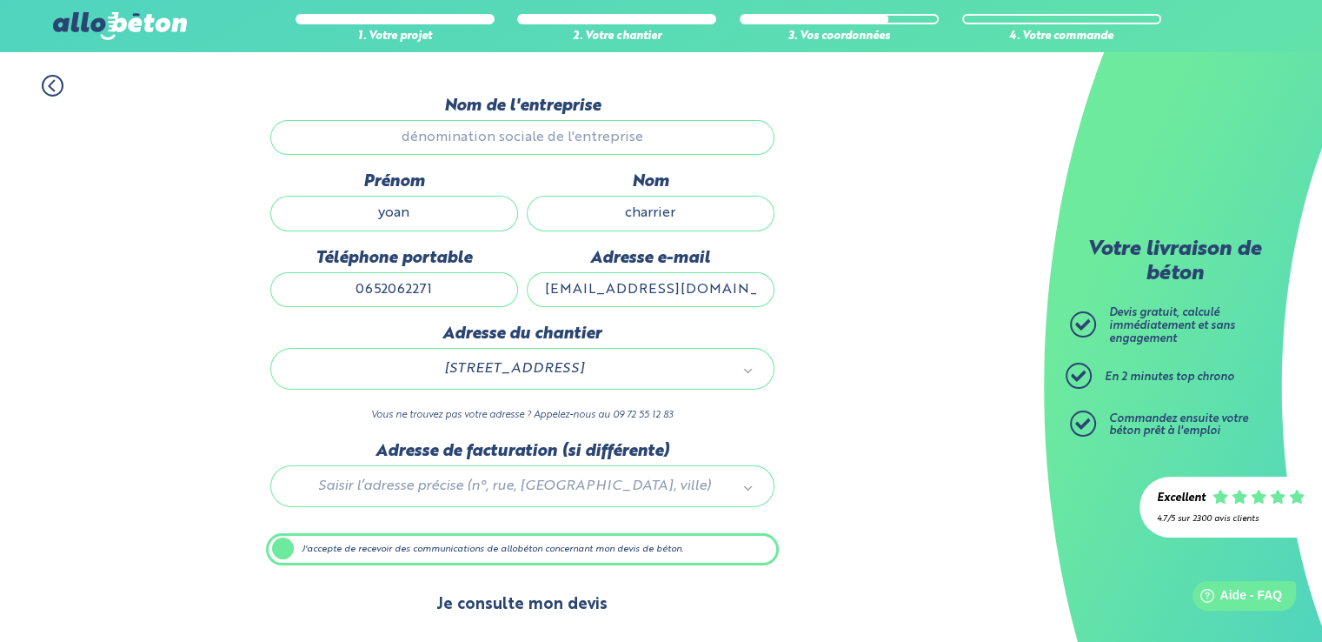
click at [542, 599] on button "Je consulte mon devis" at bounding box center [522, 604] width 206 height 44
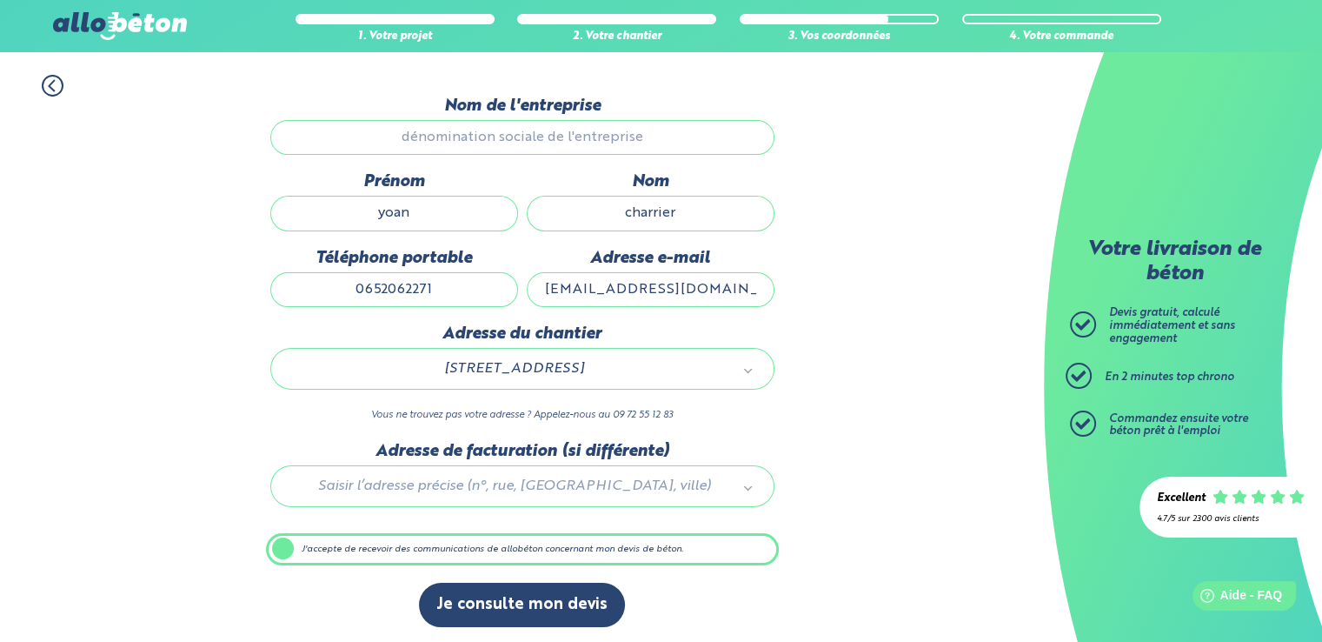
click at [285, 548] on label "J'accepte de recevoir des communications de allobéton concernant mon devis de b…" at bounding box center [522, 549] width 513 height 33
click at [0, 0] on input "J'accepte de recevoir des communications de allobéton concernant mon devis de b…" at bounding box center [0, 0] width 0 height 0
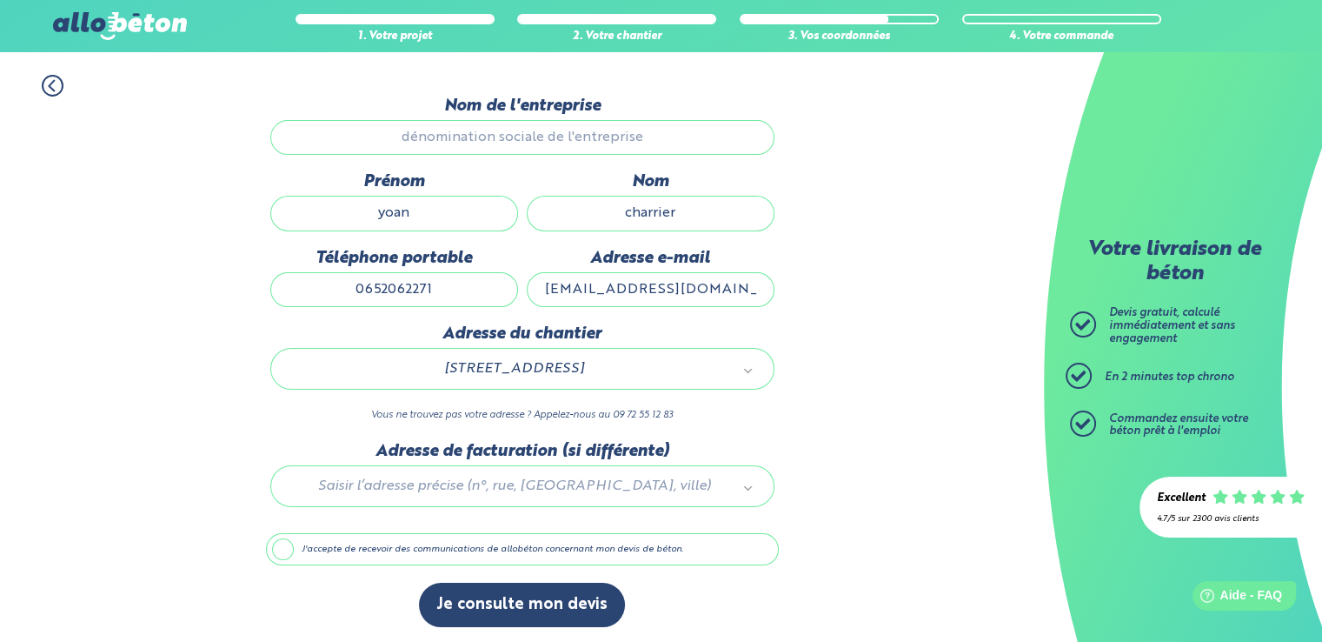
click at [285, 548] on label "J'accepte de recevoir des communications de allobéton concernant mon devis de b…" at bounding box center [522, 549] width 513 height 33
click at [0, 0] on input "J'accepte de recevoir des communications de allobéton concernant mon devis de b…" at bounding box center [0, 0] width 0 height 0
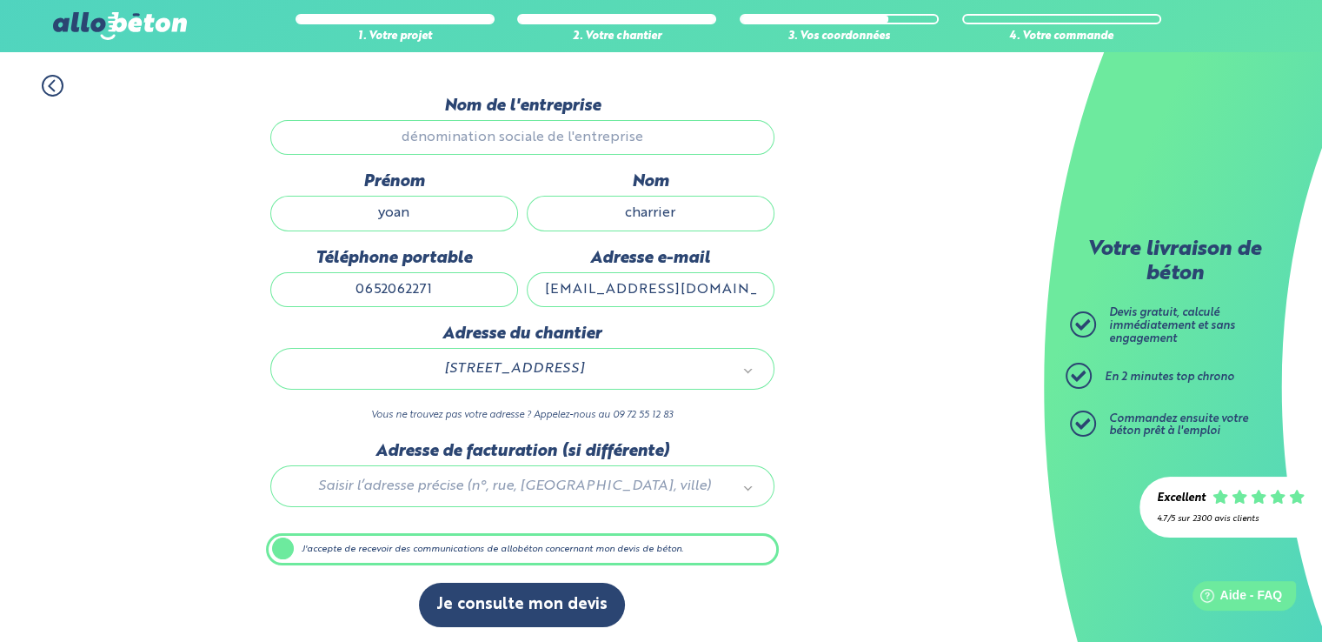
click at [500, 137] on input "Nom de l'entreprise" at bounding box center [522, 137] width 504 height 35
click at [536, 133] on input "Nom de l'entreprise" at bounding box center [522, 137] width 504 height 35
click at [494, 131] on input "Nom de l'entreprise" at bounding box center [522, 137] width 504 height 35
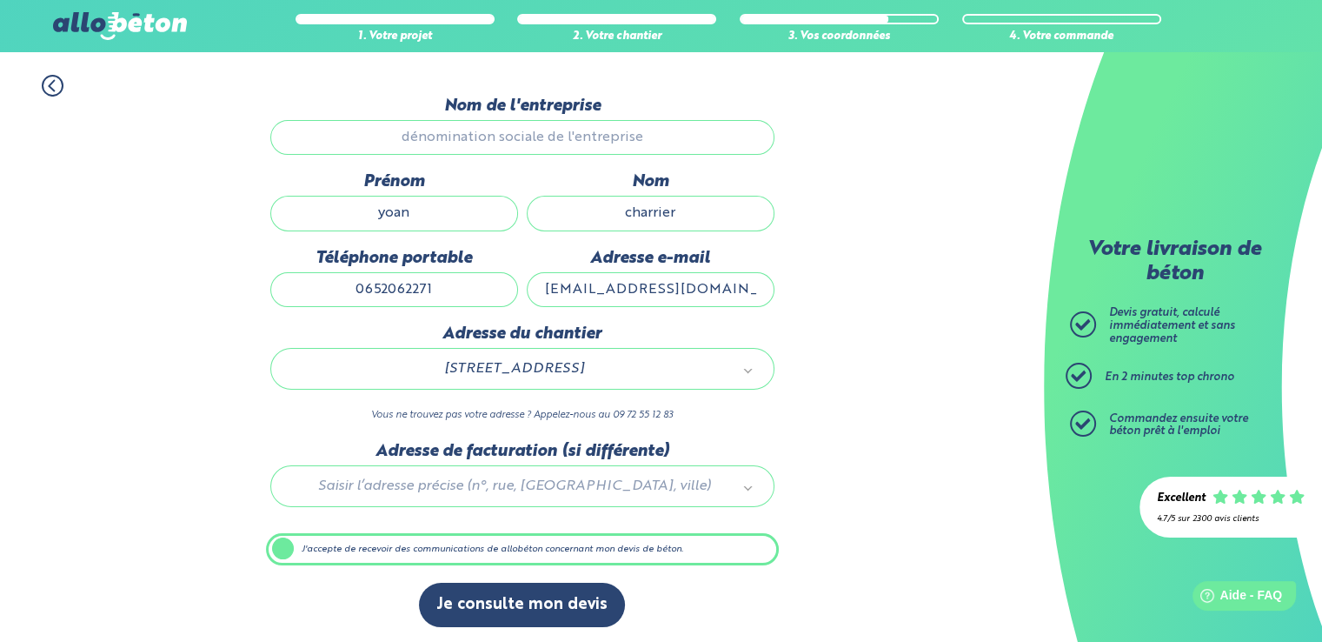
click at [494, 131] on input "Nom de l'entreprise" at bounding box center [522, 137] width 504 height 35
click at [278, 547] on label "J'accepte de recevoir des communications de allobéton concernant mon devis de b…" at bounding box center [522, 549] width 513 height 33
click at [0, 0] on input "J'accepte de recevoir des communications de allobéton concernant mon devis de b…" at bounding box center [0, 0] width 0 height 0
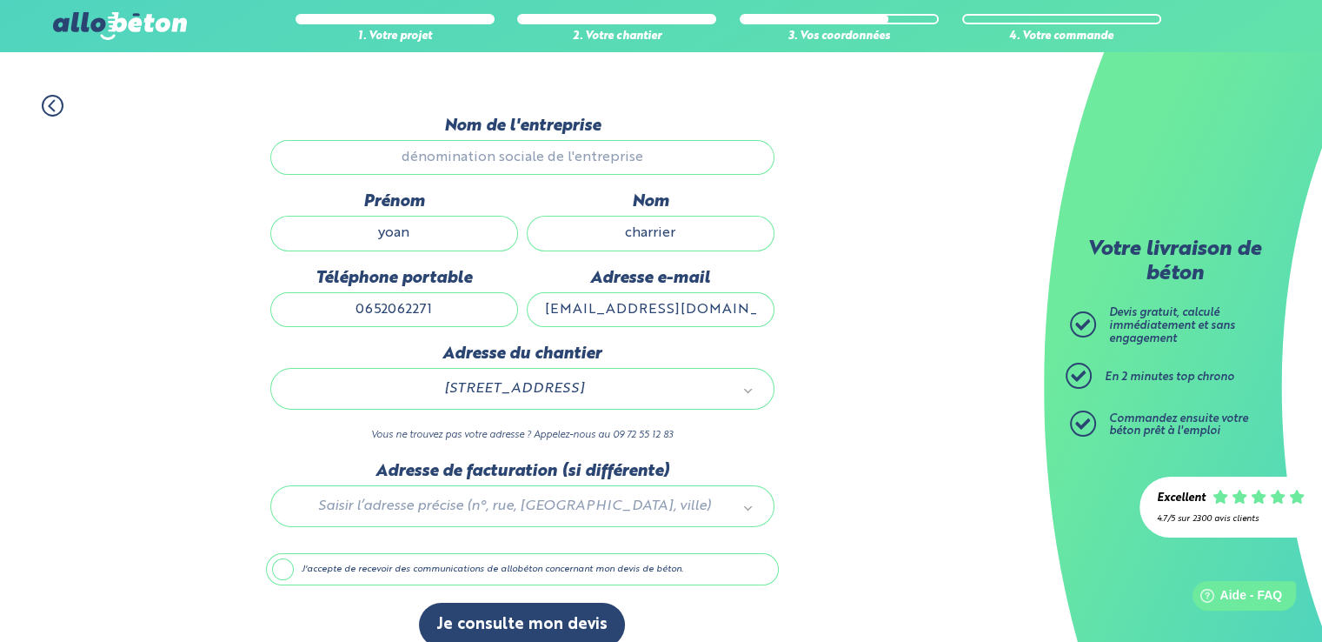
scroll to position [136, 0]
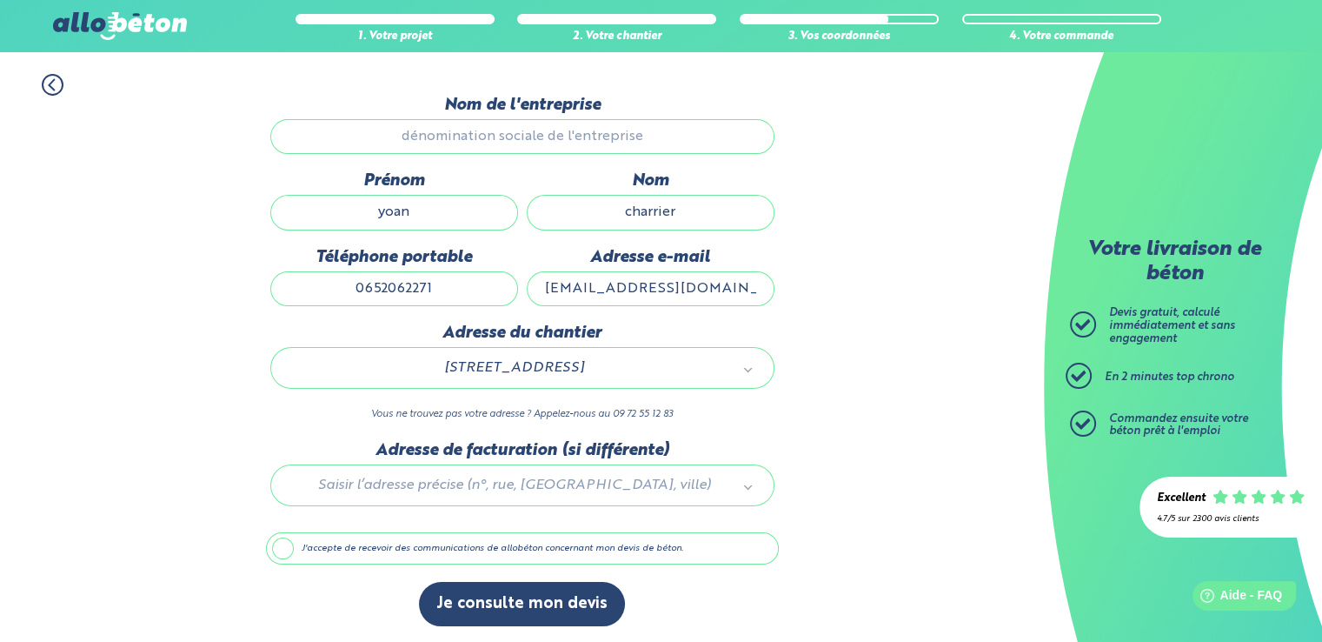
click at [673, 210] on input "charrier" at bounding box center [651, 212] width 248 height 35
type input "charrier"
click at [278, 549] on label "J'accepte de recevoir des communications de allobéton concernant mon devis de b…" at bounding box center [522, 548] width 513 height 33
click at [0, 0] on input "J'accepte de recevoir des communications de allobéton concernant mon devis de b…" at bounding box center [0, 0] width 0 height 0
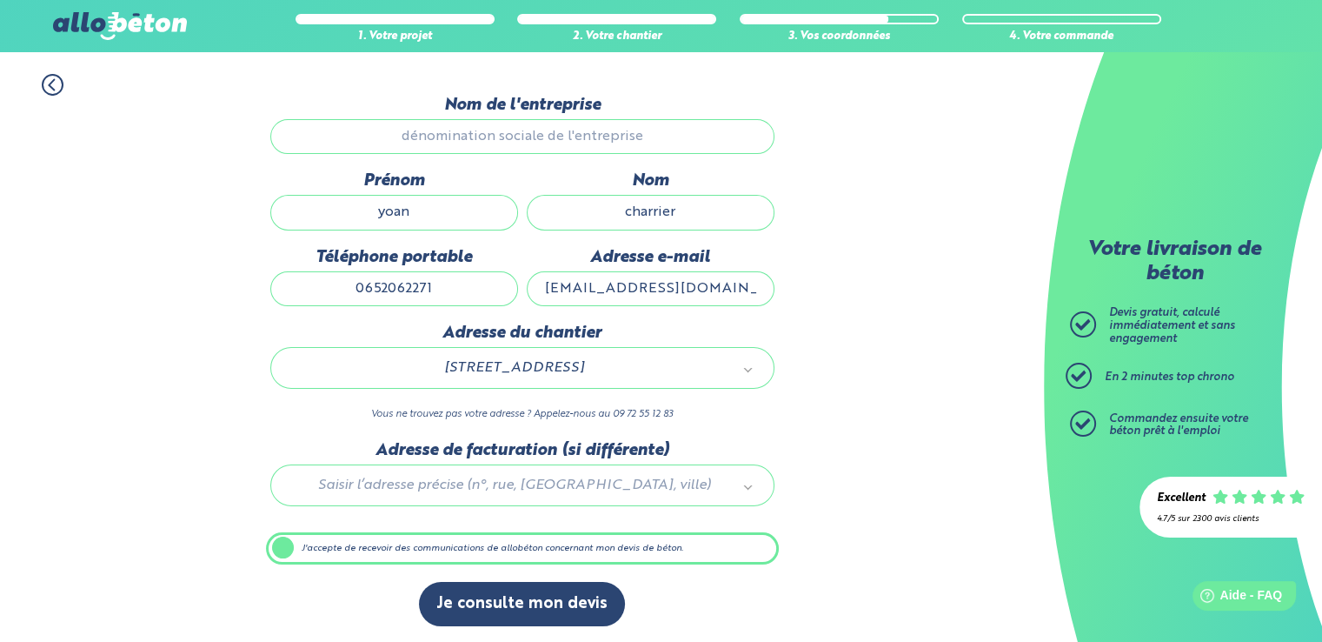
scroll to position [136, 0]
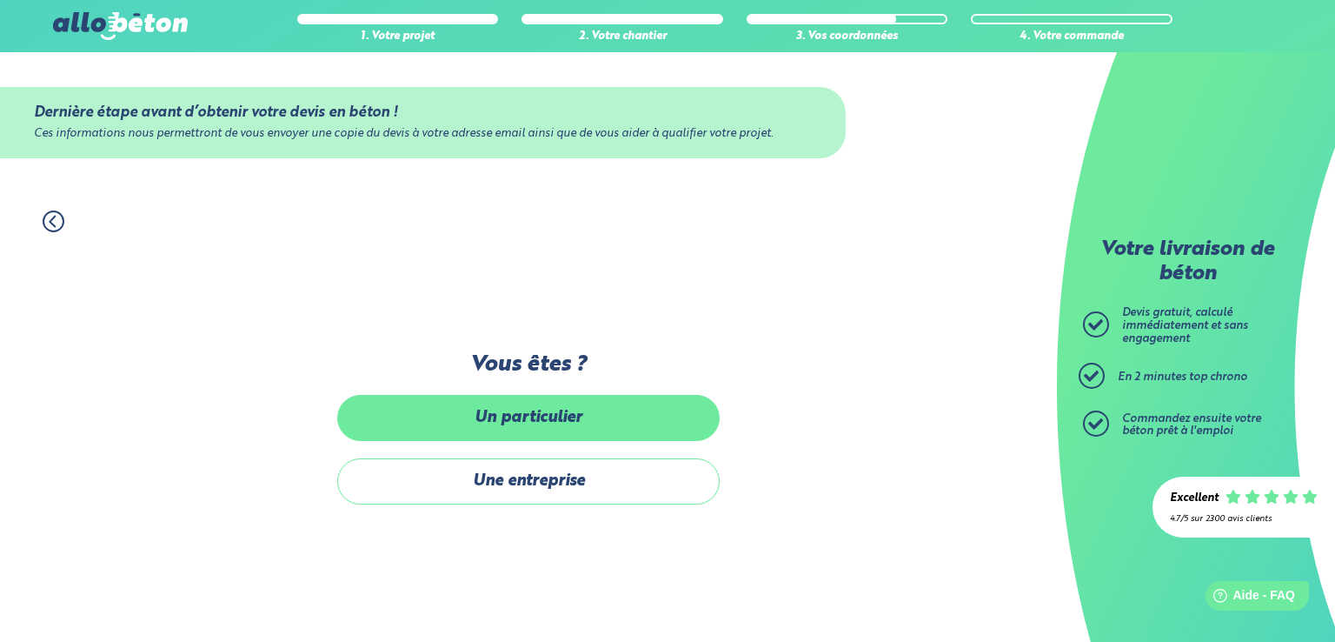
click at [497, 418] on label "Un particulier" at bounding box center [528, 418] width 383 height 46
click at [0, 0] on input "Un particulier" at bounding box center [0, 0] width 0 height 0
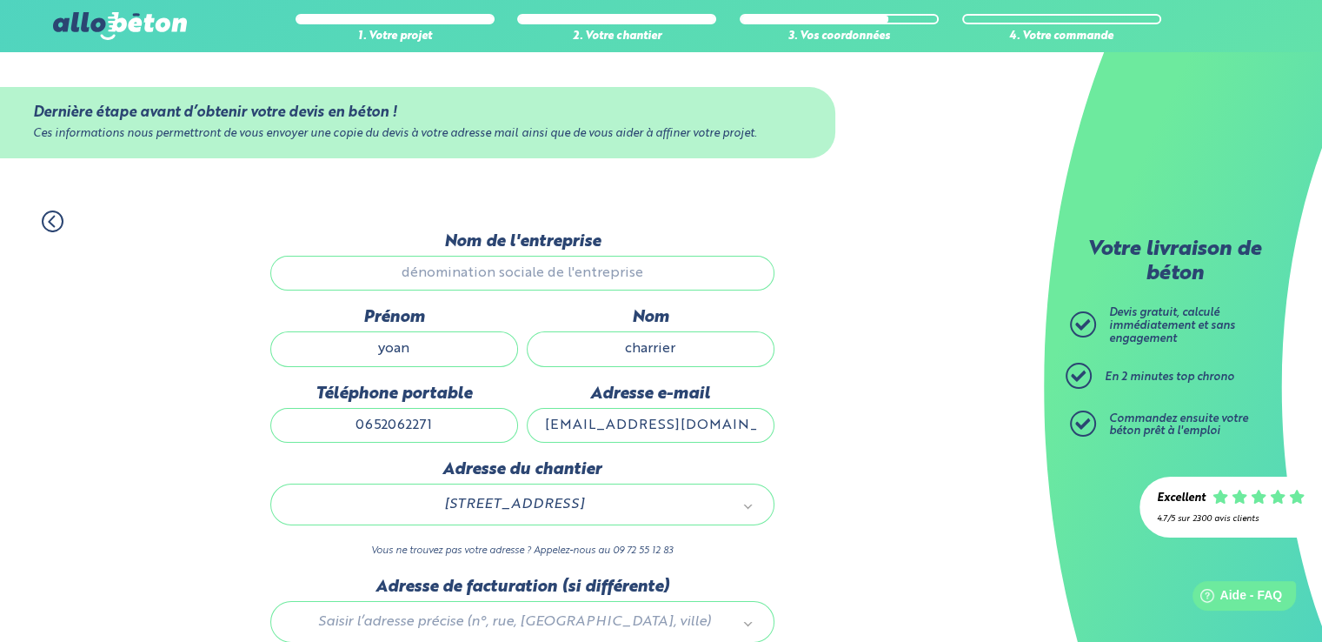
scroll to position [136, 0]
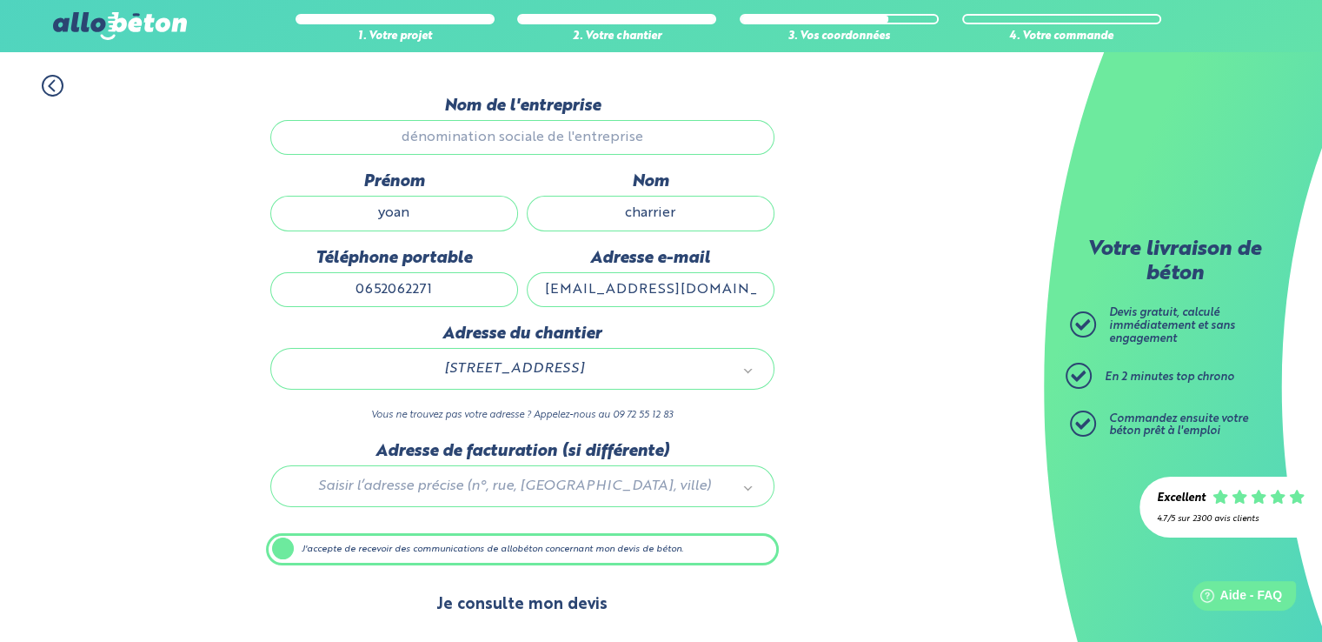
click at [514, 596] on button "Je consulte mon devis" at bounding box center [522, 604] width 206 height 44
click at [482, 589] on button "Je consulte mon devis" at bounding box center [522, 604] width 206 height 44
click at [534, 607] on button "Je consulte mon devis" at bounding box center [522, 604] width 206 height 44
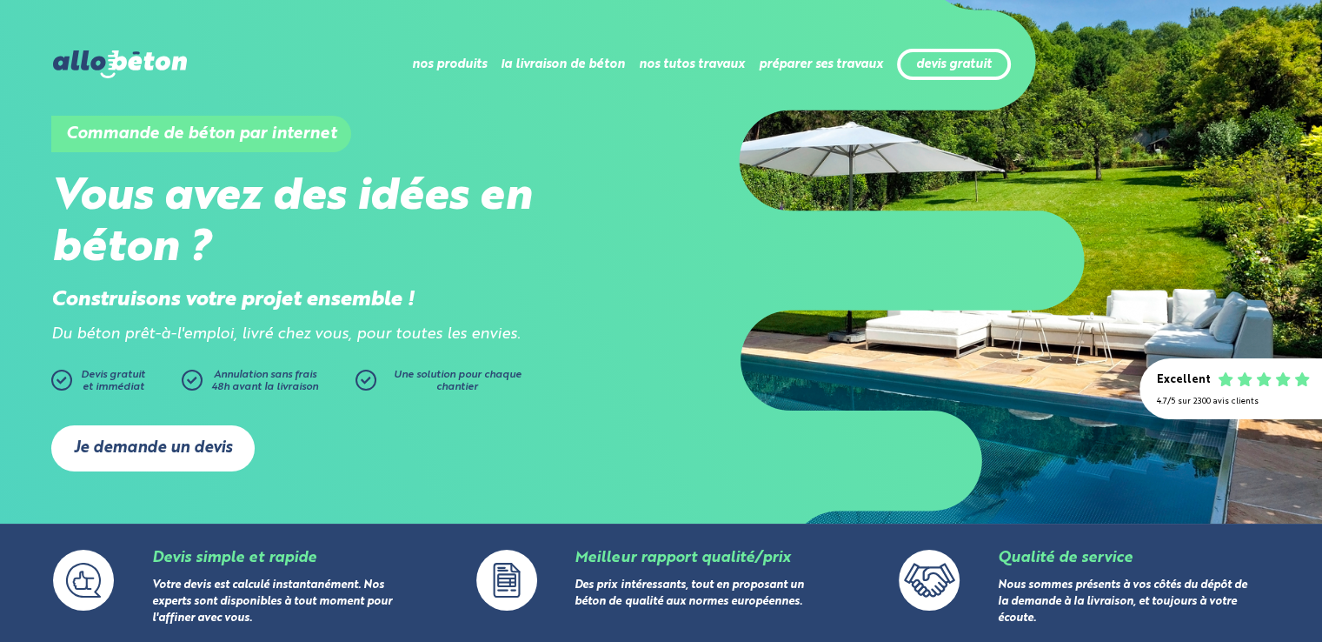
click at [194, 449] on link "Je demande un devis" at bounding box center [152, 448] width 203 height 46
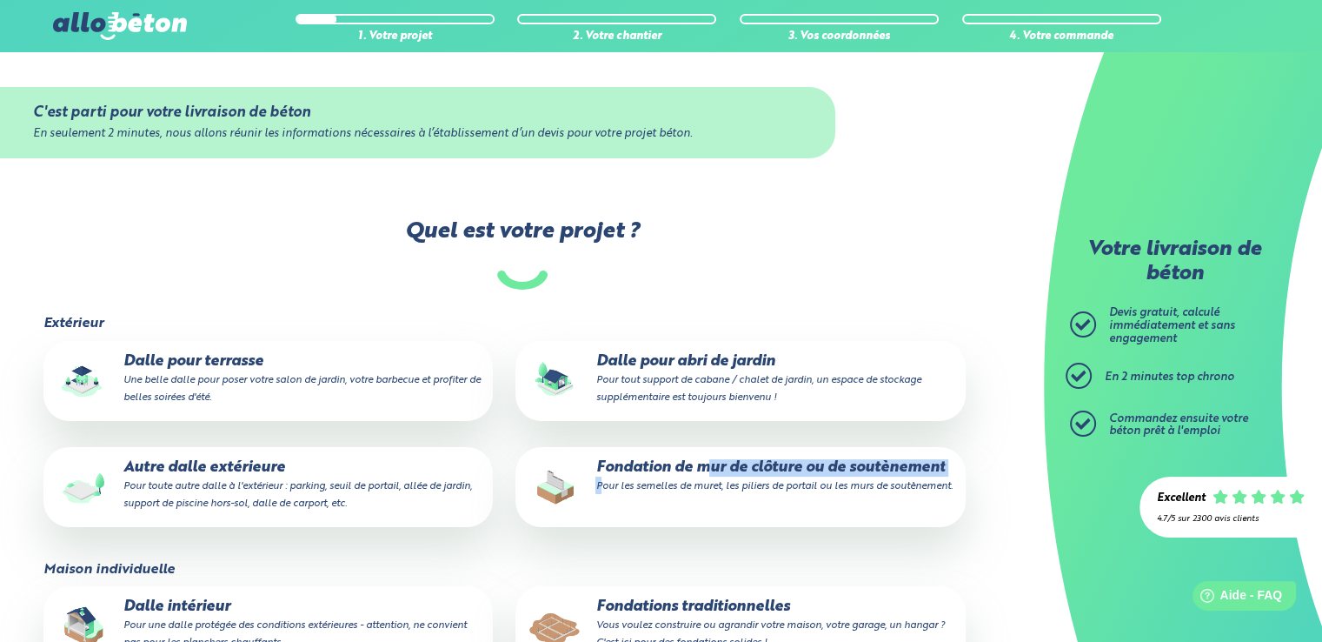
click at [605, 478] on p "Fondation de mur de clôture ou de soutènement Pour les semelles de muret, les p…" at bounding box center [740, 476] width 425 height 35
click at [0, 0] on input "Fondation de mur de clôture ou de soutènement Pour les semelles de muret, les p…" at bounding box center [0, 0] width 0 height 0
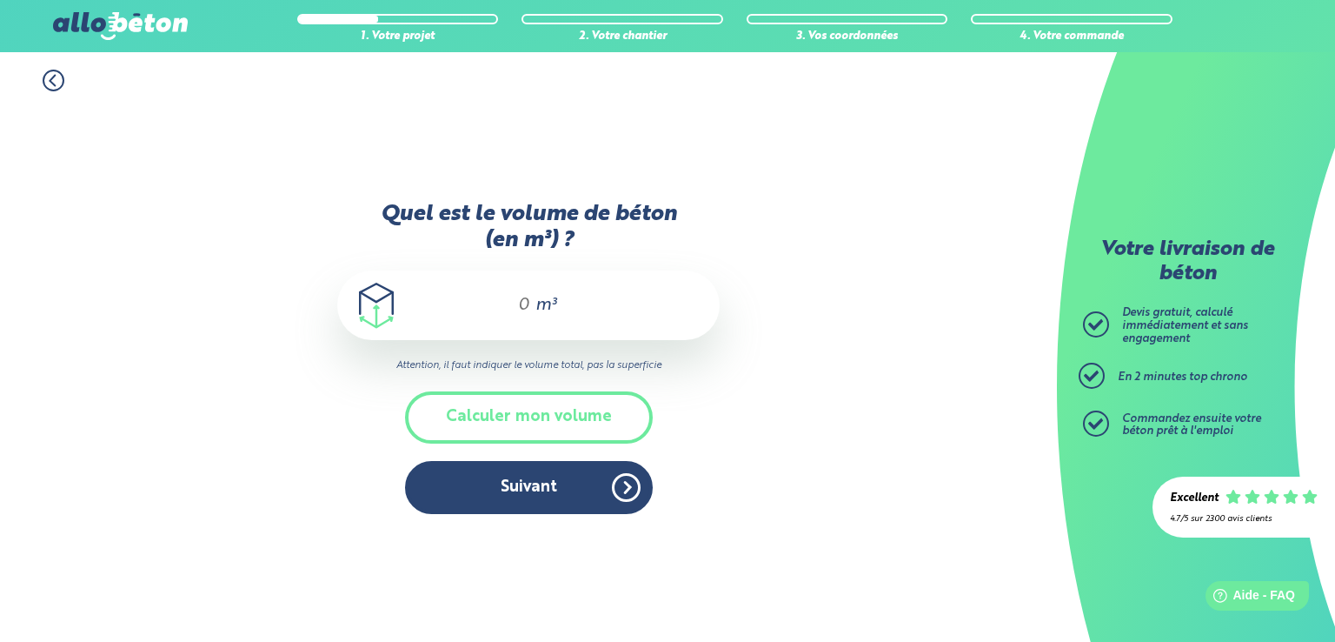
click at [529, 303] on input "Quel est le volume de béton (en m³) ?" at bounding box center [517, 305] width 30 height 21
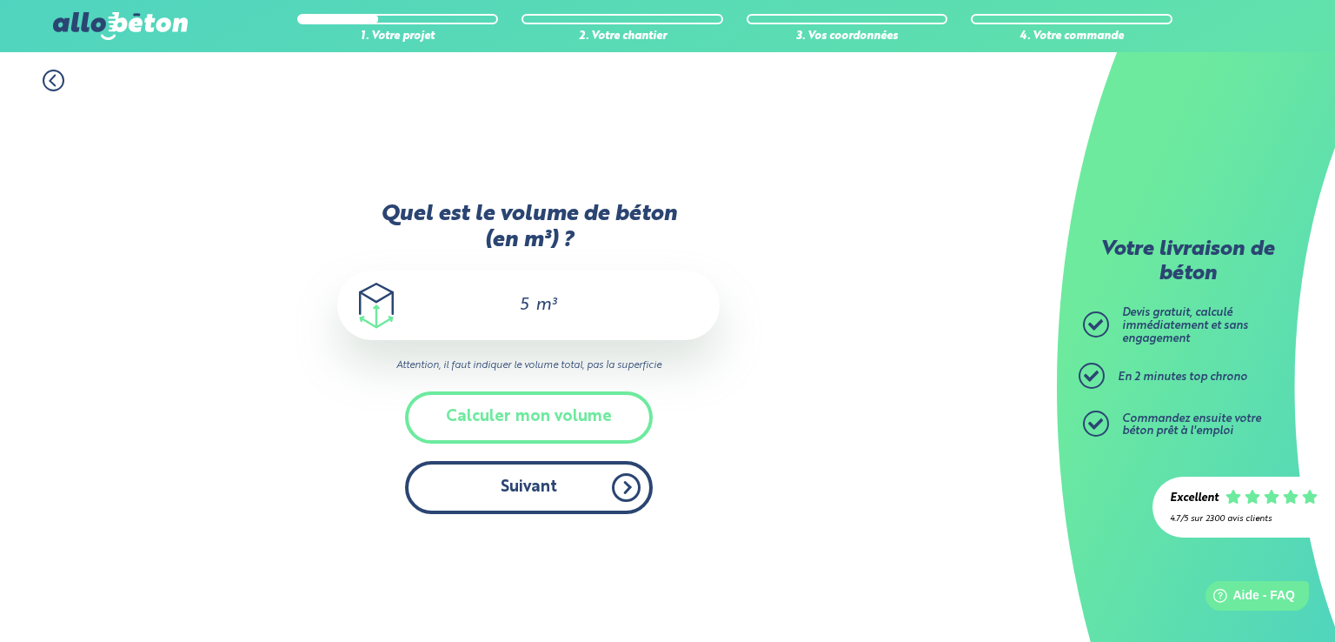
type input "5"
click at [521, 485] on button "Suivant" at bounding box center [529, 487] width 248 height 53
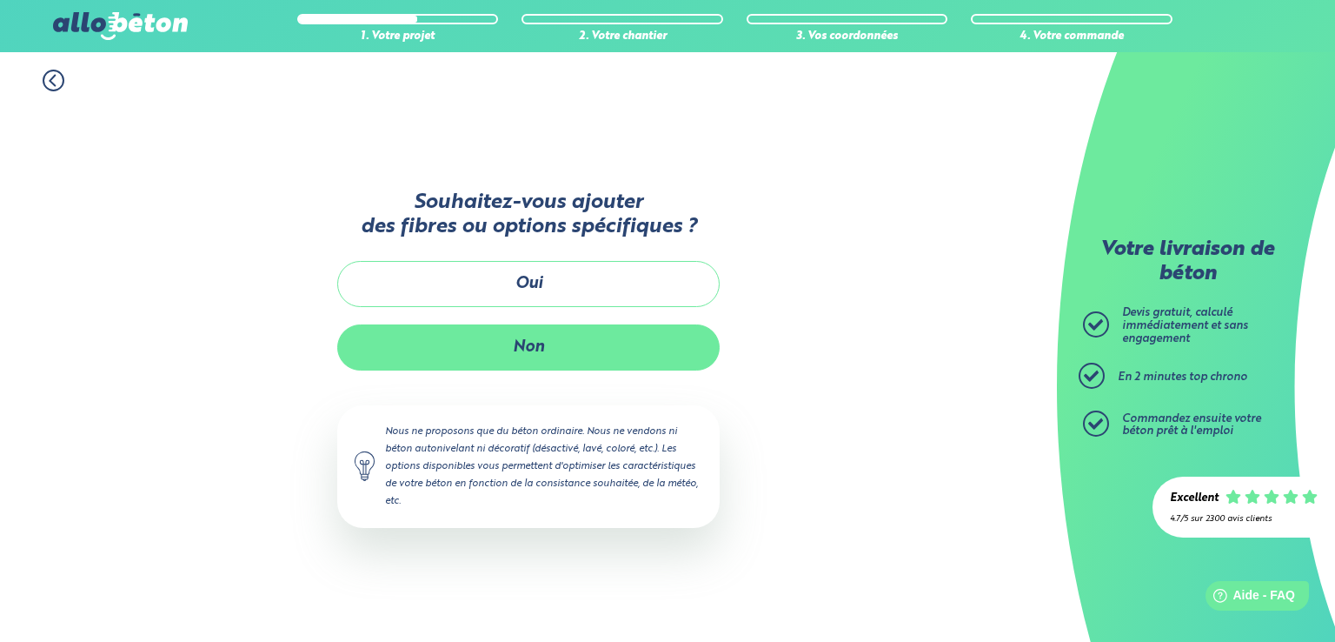
click at [529, 342] on button "Non" at bounding box center [528, 347] width 383 height 46
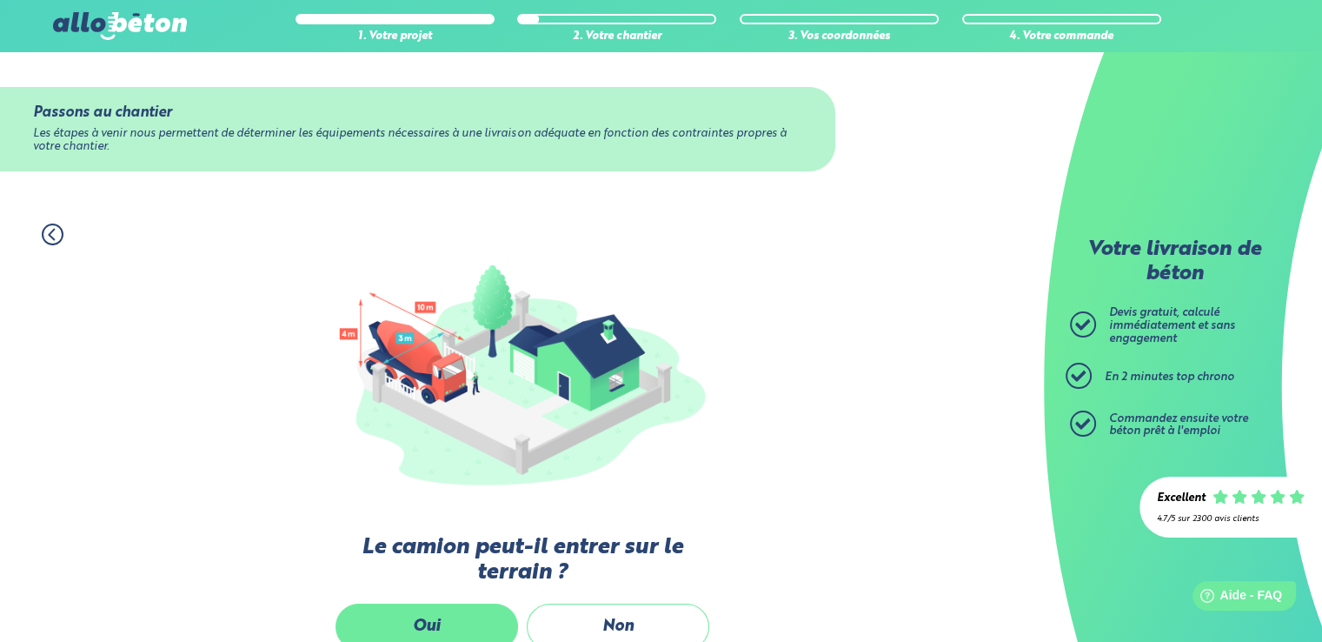
click at [455, 623] on label "Oui" at bounding box center [427, 626] width 183 height 46
click at [0, 0] on input "Oui" at bounding box center [0, 0] width 0 height 0
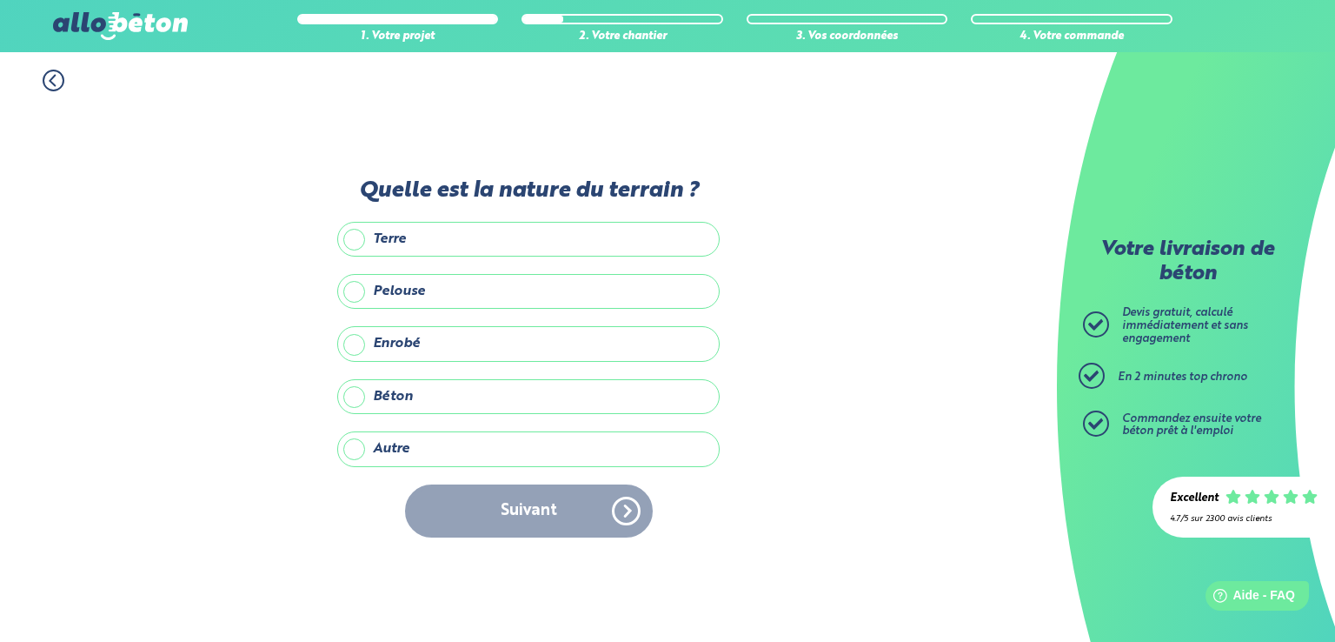
click at [453, 245] on label "Terre" at bounding box center [528, 239] width 383 height 35
click at [0, 0] on input "Terre" at bounding box center [0, 0] width 0 height 0
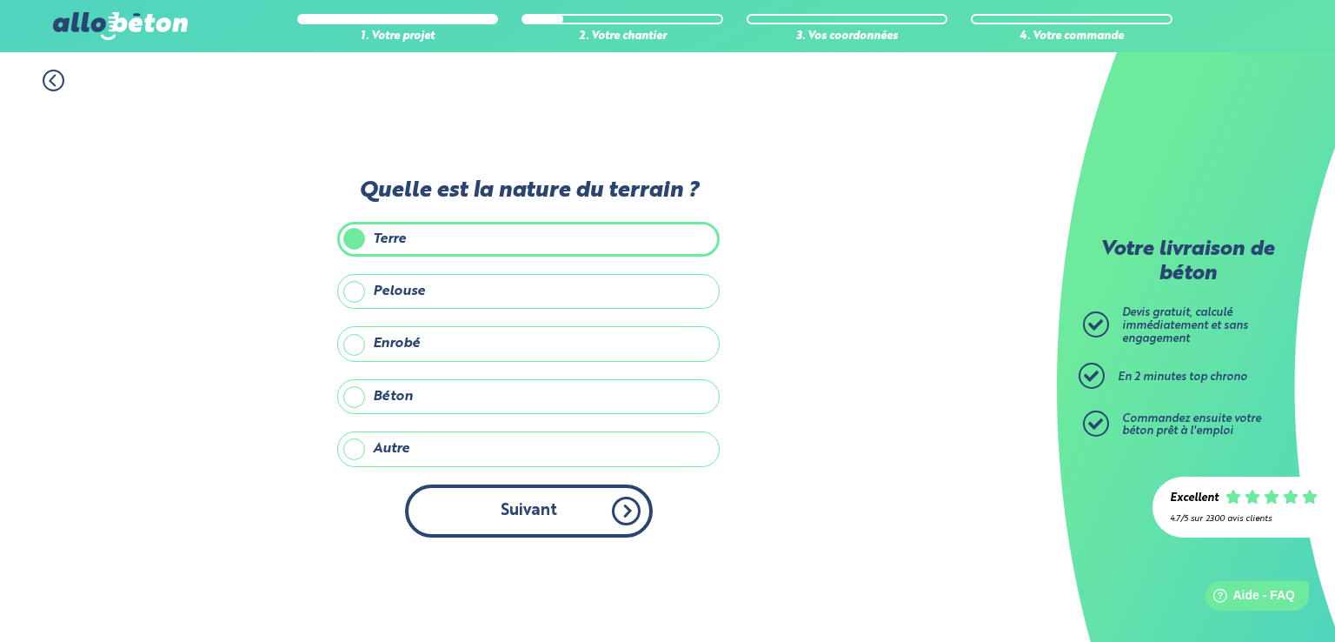
click at [509, 517] on button "Suivant" at bounding box center [529, 510] width 248 height 53
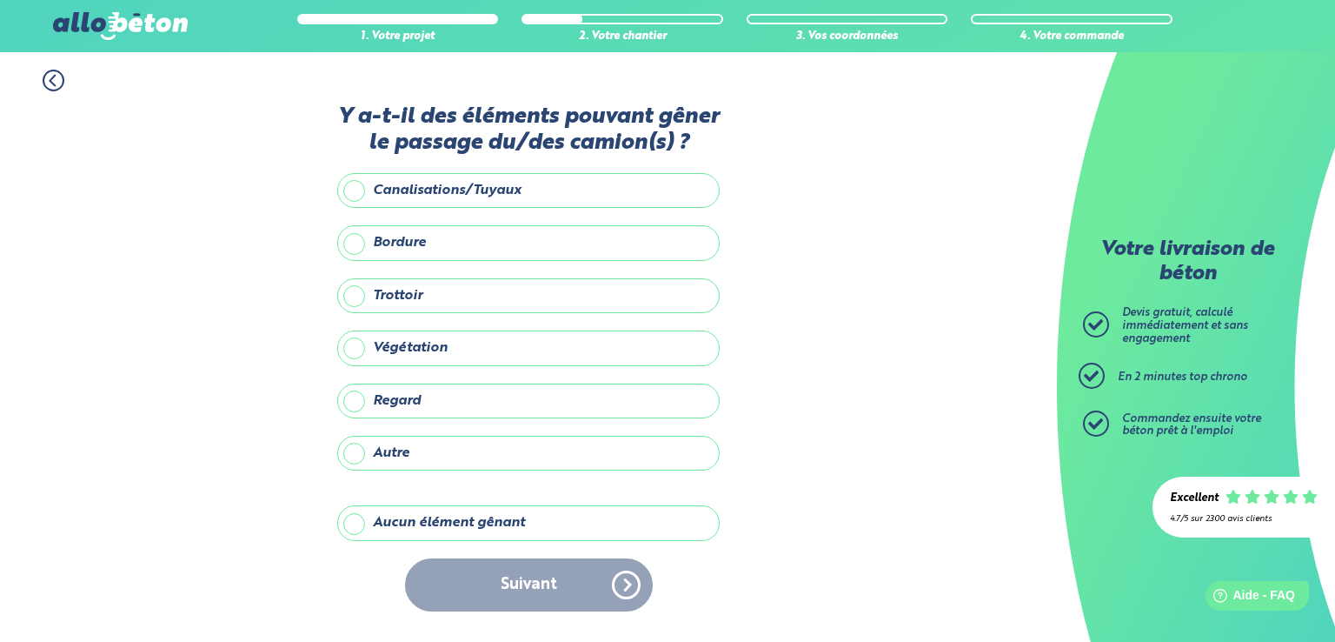
click at [494, 529] on label "Aucun élément gênant" at bounding box center [528, 522] width 383 height 35
click at [0, 0] on input "Aucun élément gênant" at bounding box center [0, 0] width 0 height 0
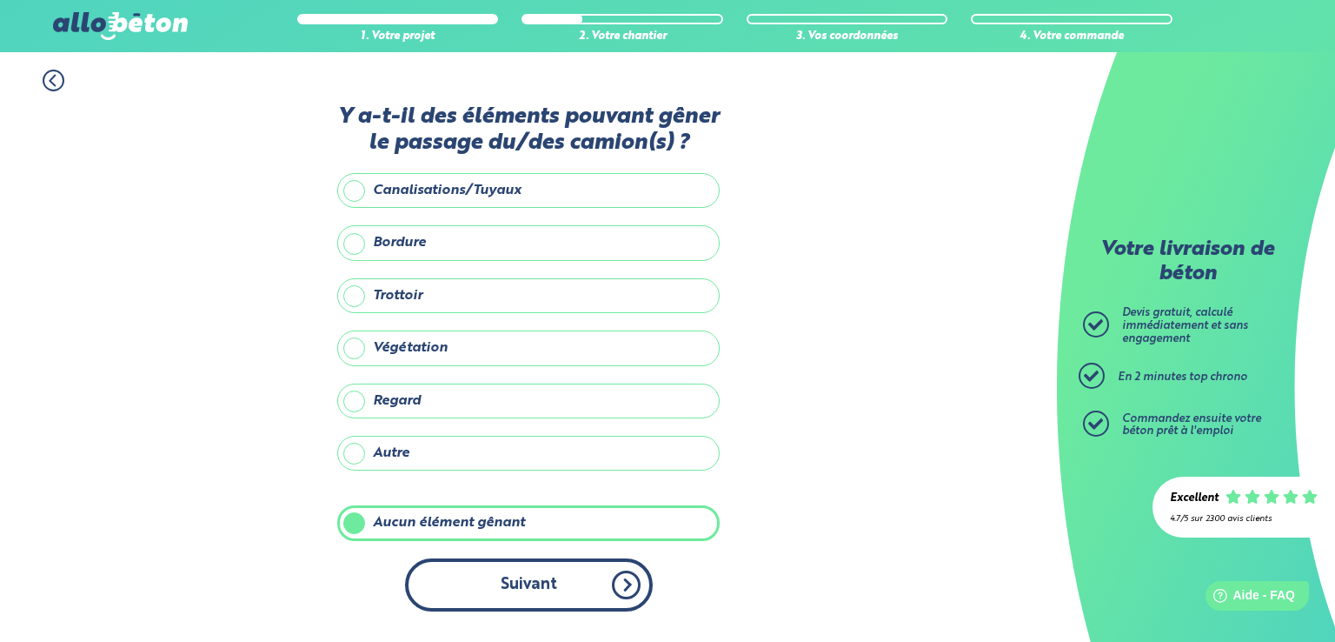
click at [501, 593] on button "Suivant" at bounding box center [529, 584] width 248 height 53
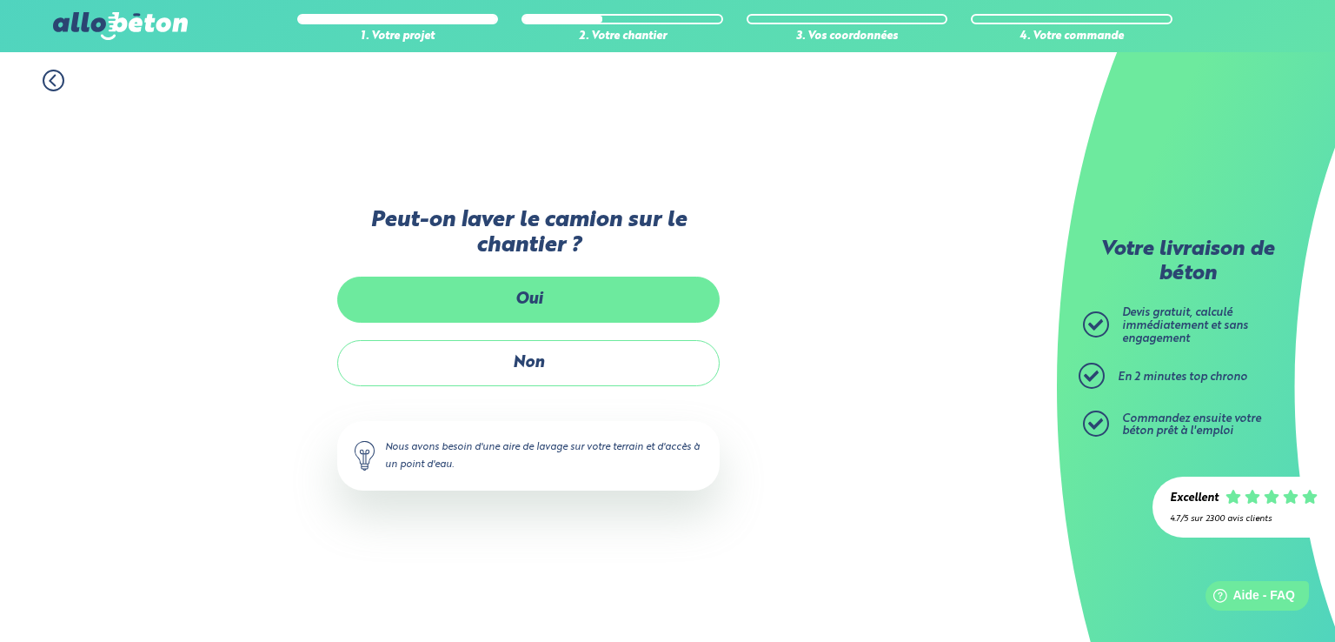
click at [508, 303] on label "Oui" at bounding box center [528, 299] width 383 height 46
click at [0, 0] on input "Oui" at bounding box center [0, 0] width 0 height 0
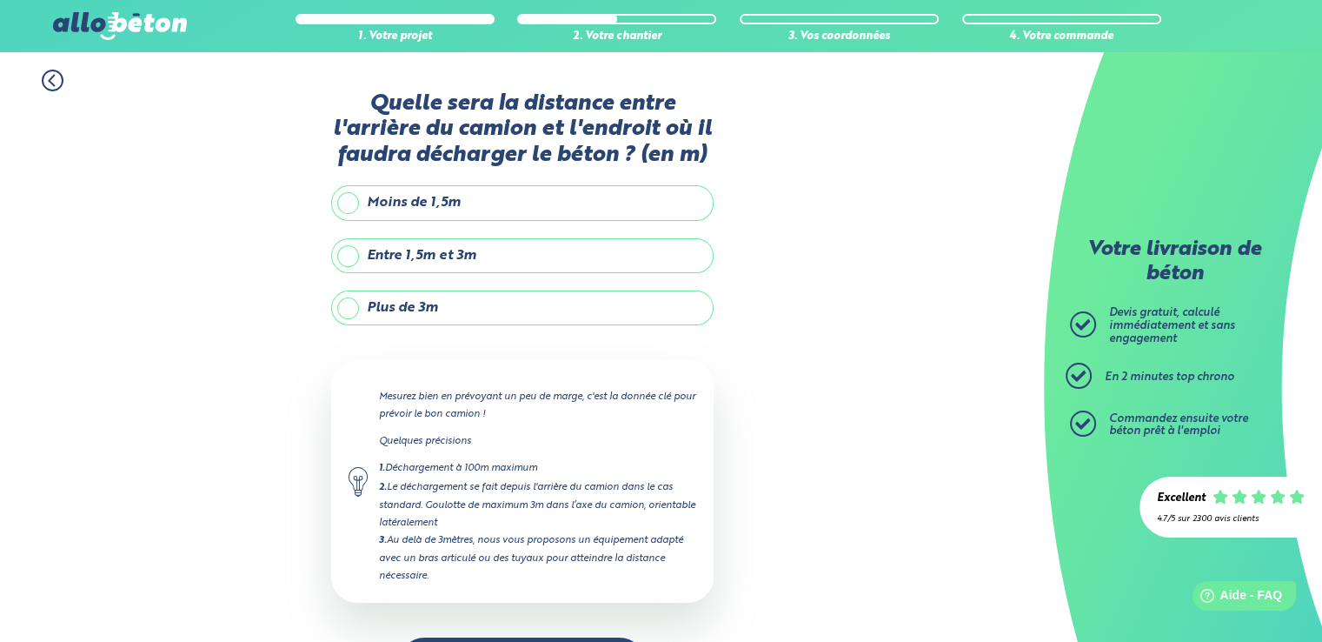
click at [396, 194] on label "Moins de 1,5m" at bounding box center [522, 202] width 383 height 35
click at [0, 0] on input "Moins de 1,5m" at bounding box center [0, 0] width 0 height 0
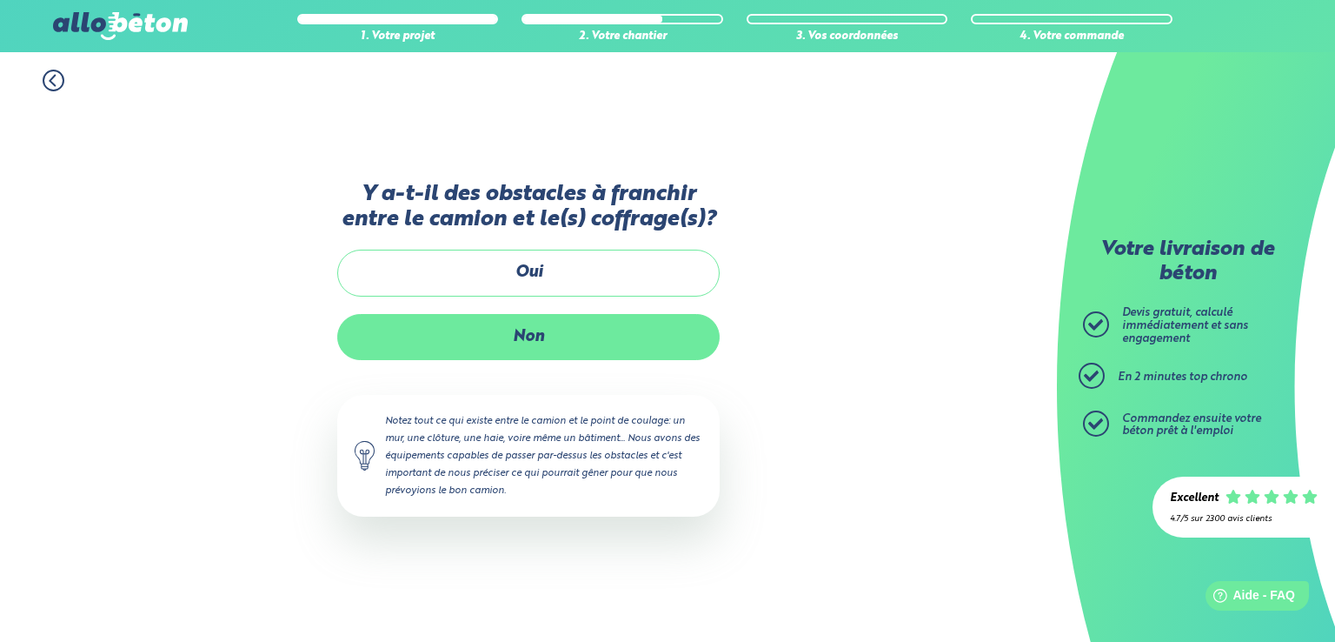
click at [522, 342] on label "Non" at bounding box center [528, 337] width 383 height 46
click at [0, 0] on input "Non" at bounding box center [0, 0] width 0 height 0
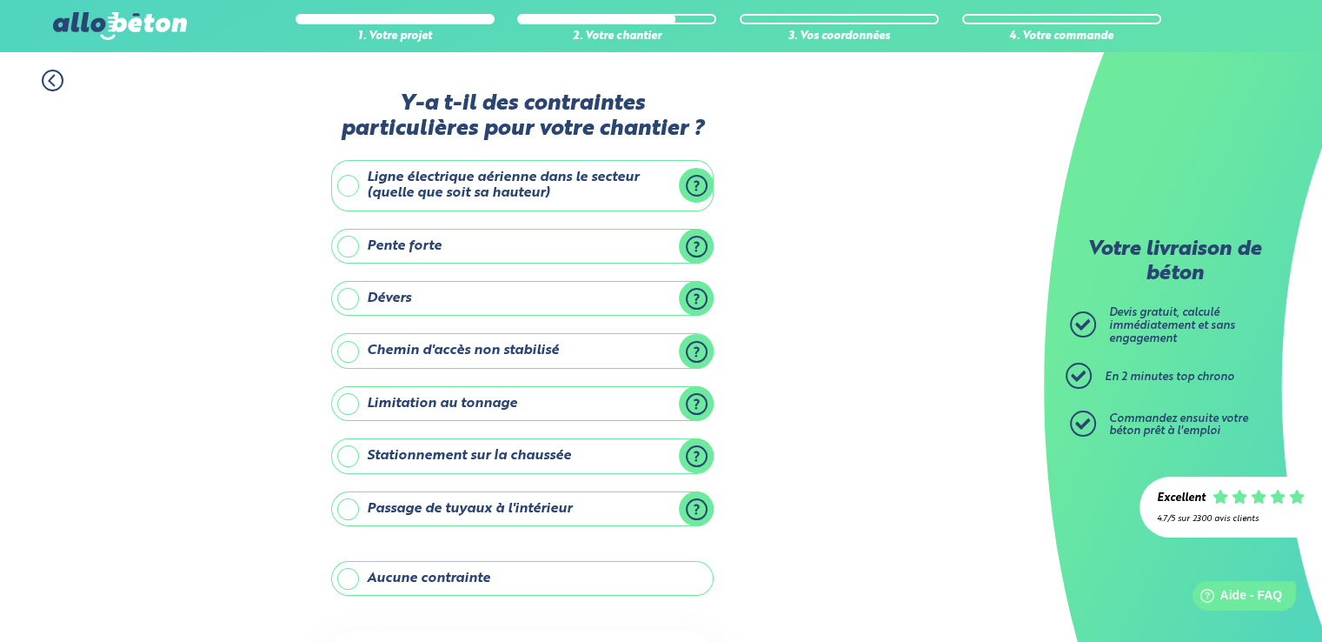
click at [462, 574] on label "Aucune contrainte" at bounding box center [522, 578] width 383 height 35
click at [0, 0] on input "Aucune contrainte" at bounding box center [0, 0] width 0 height 0
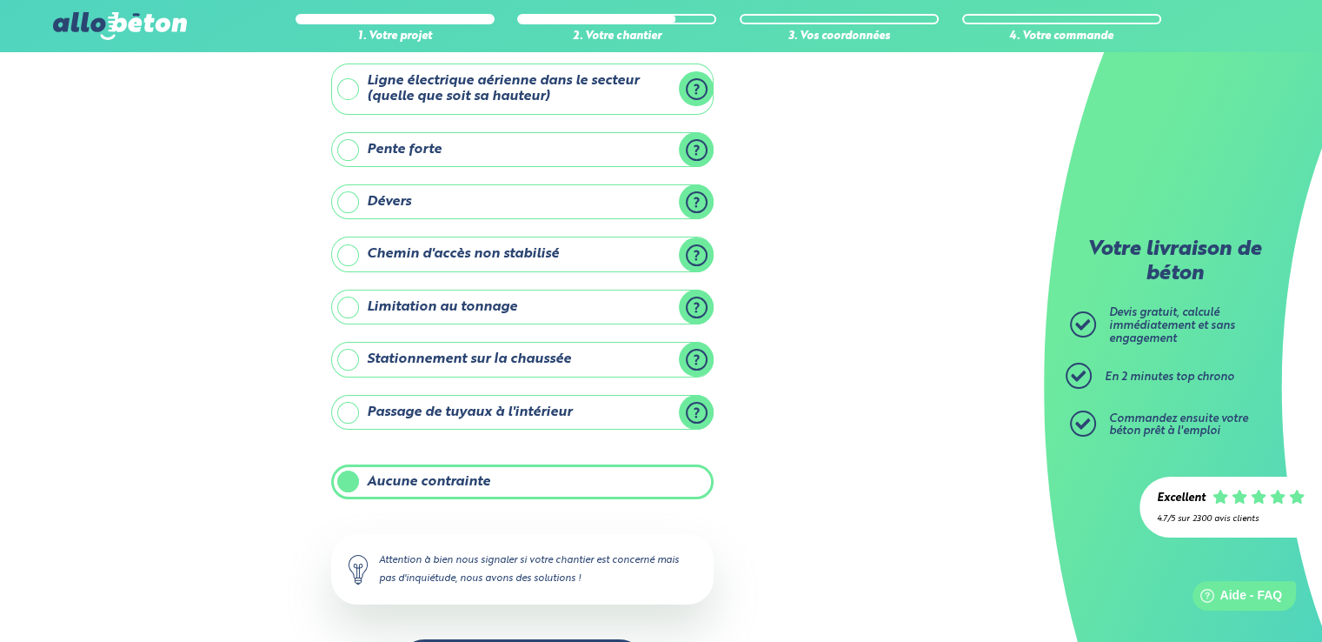
scroll to position [161, 0]
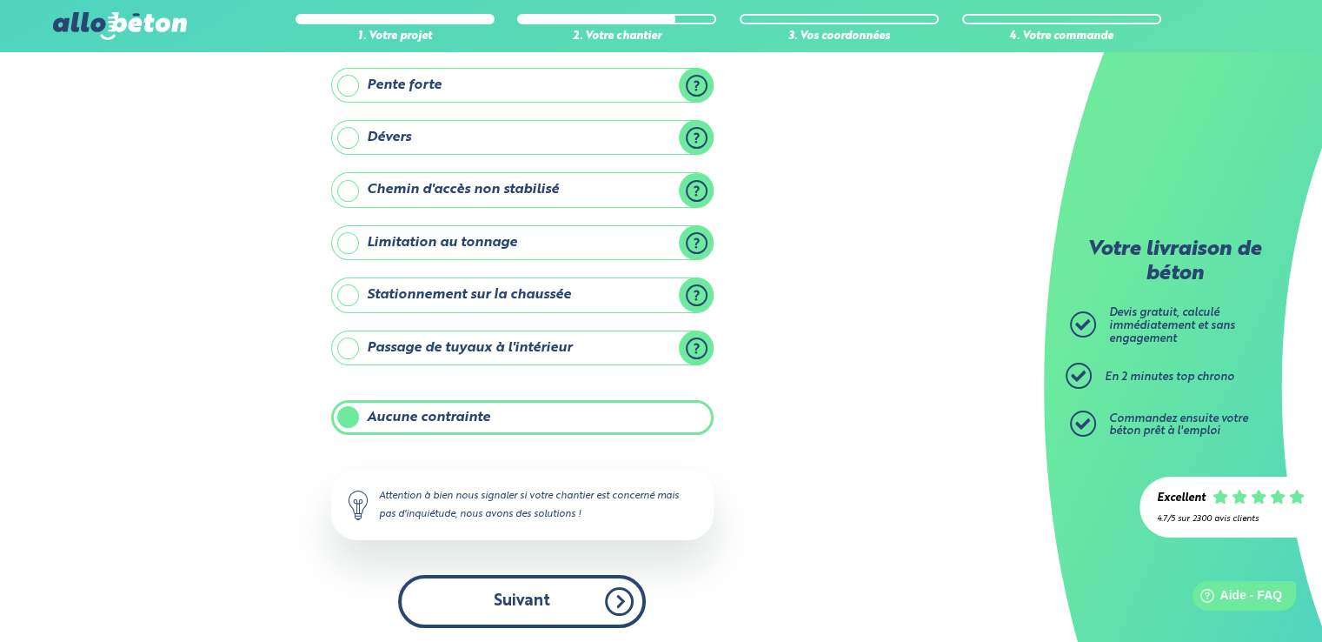
click at [525, 620] on button "Suivant" at bounding box center [522, 601] width 248 height 53
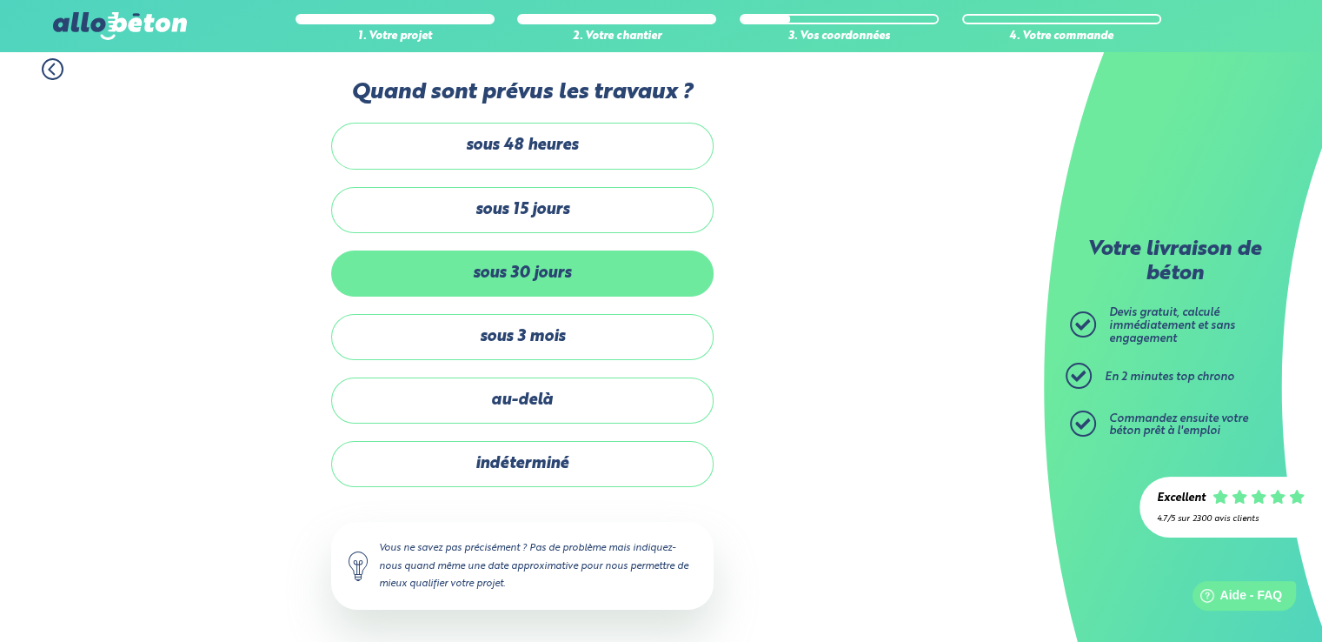
click at [535, 270] on label "sous 30 jours" at bounding box center [522, 273] width 383 height 46
click at [0, 0] on input "sous 30 jours" at bounding box center [0, 0] width 0 height 0
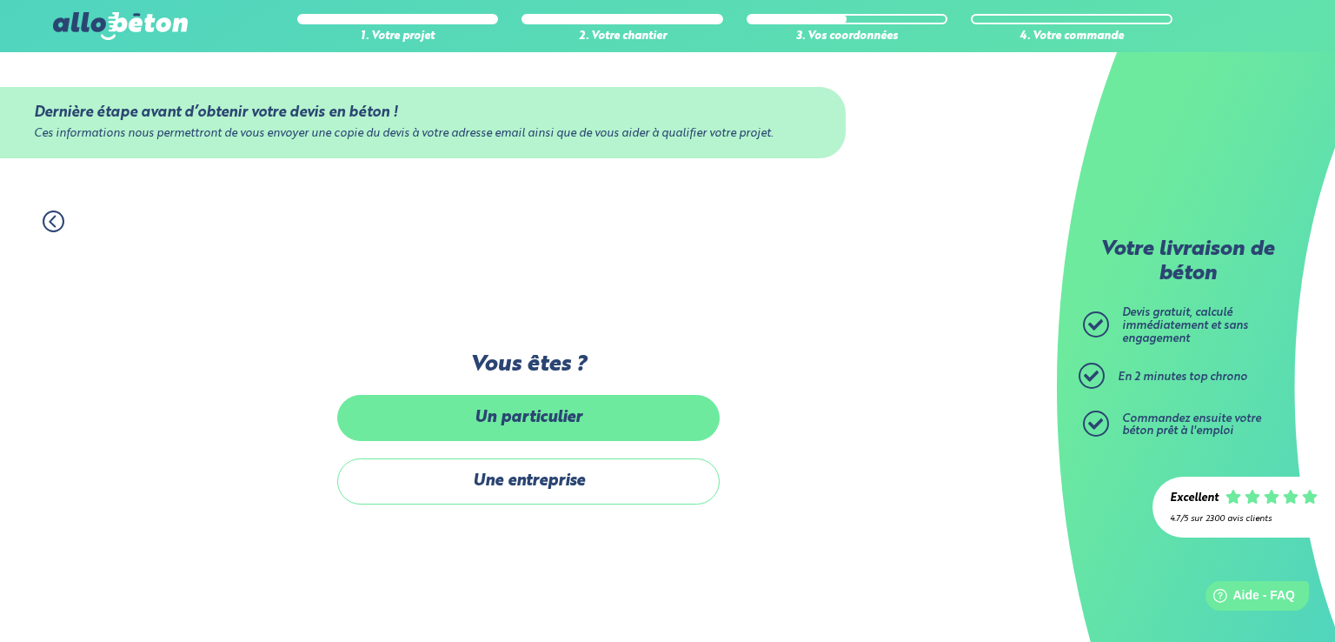
click at [522, 410] on label "Un particulier" at bounding box center [528, 418] width 383 height 46
click at [0, 0] on input "Un particulier" at bounding box center [0, 0] width 0 height 0
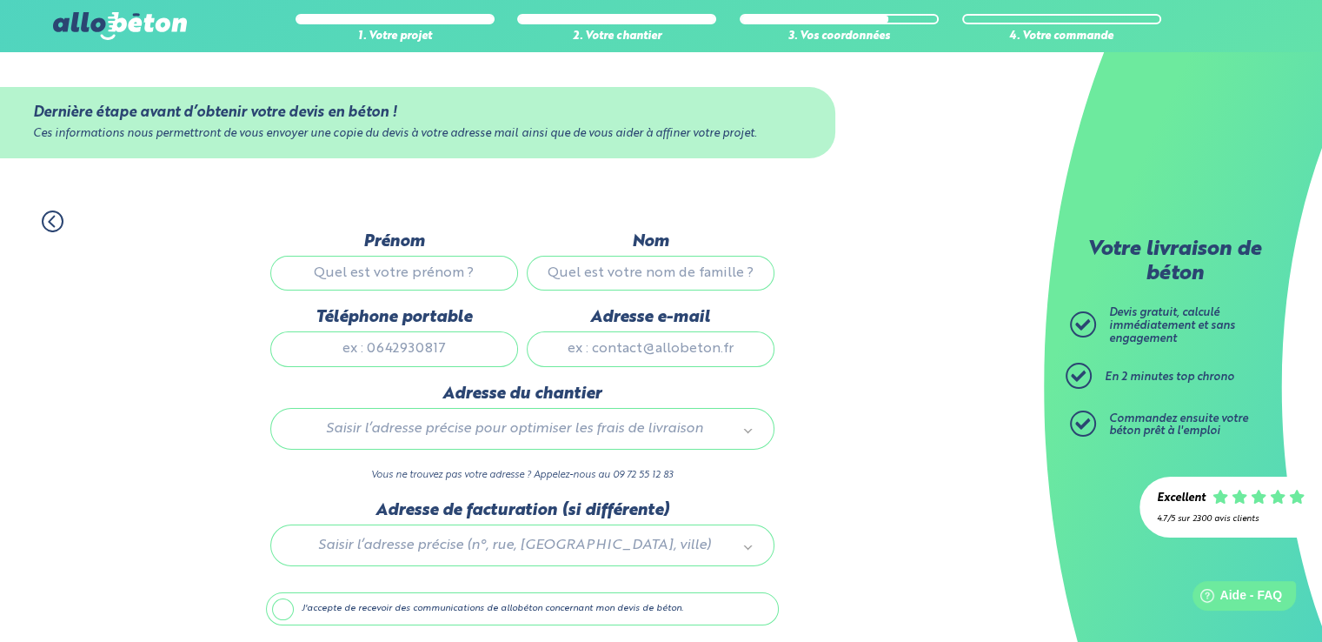
click at [469, 276] on input "Prénom" at bounding box center [394, 273] width 248 height 35
type input "yoan"
click at [551, 271] on input "Nom" at bounding box center [651, 273] width 248 height 35
type input "charrier"
click at [442, 351] on input "Téléphone portable" at bounding box center [394, 348] width 248 height 35
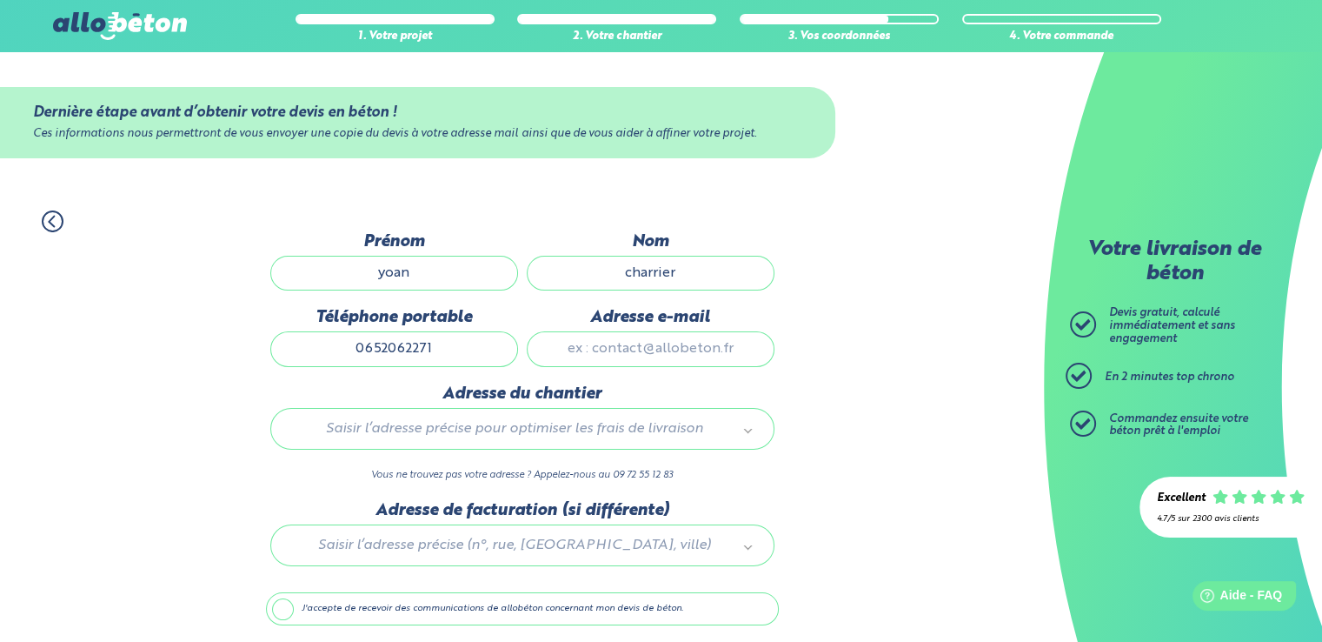
type input "0652062271"
click at [585, 345] on input "Adresse e-mail" at bounding box center [651, 348] width 248 height 35
type input "yoancharrier@gmail.com"
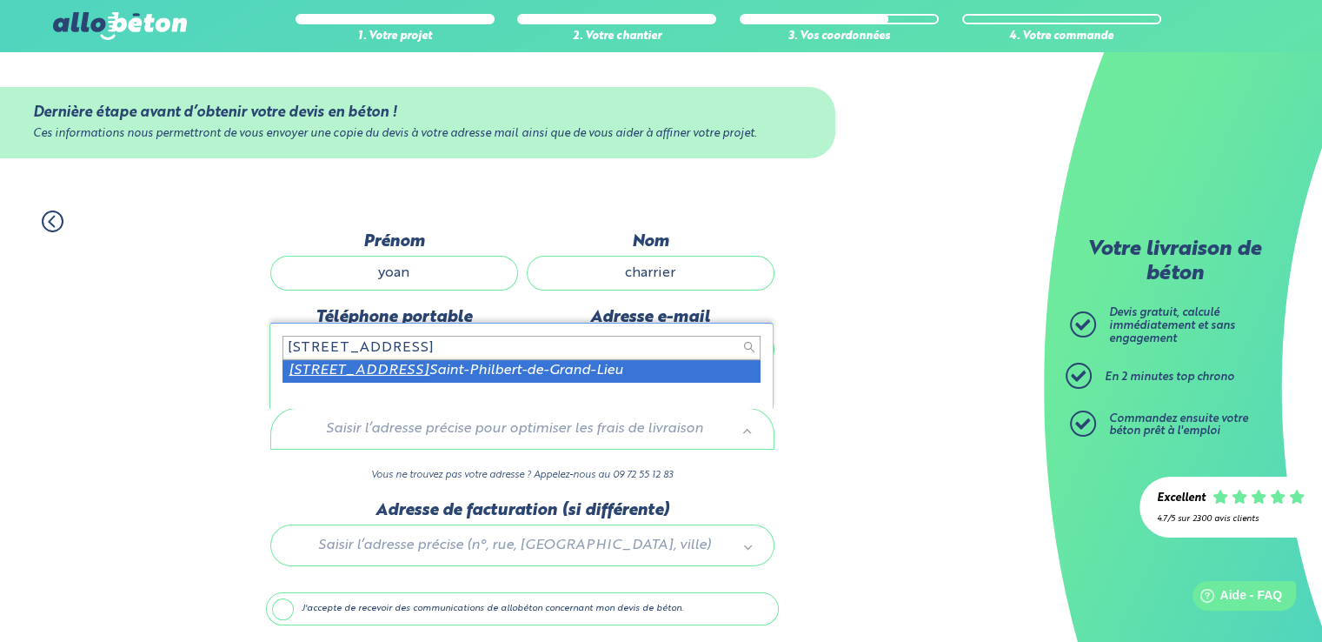
type input "53 chemin du taillis 44310"
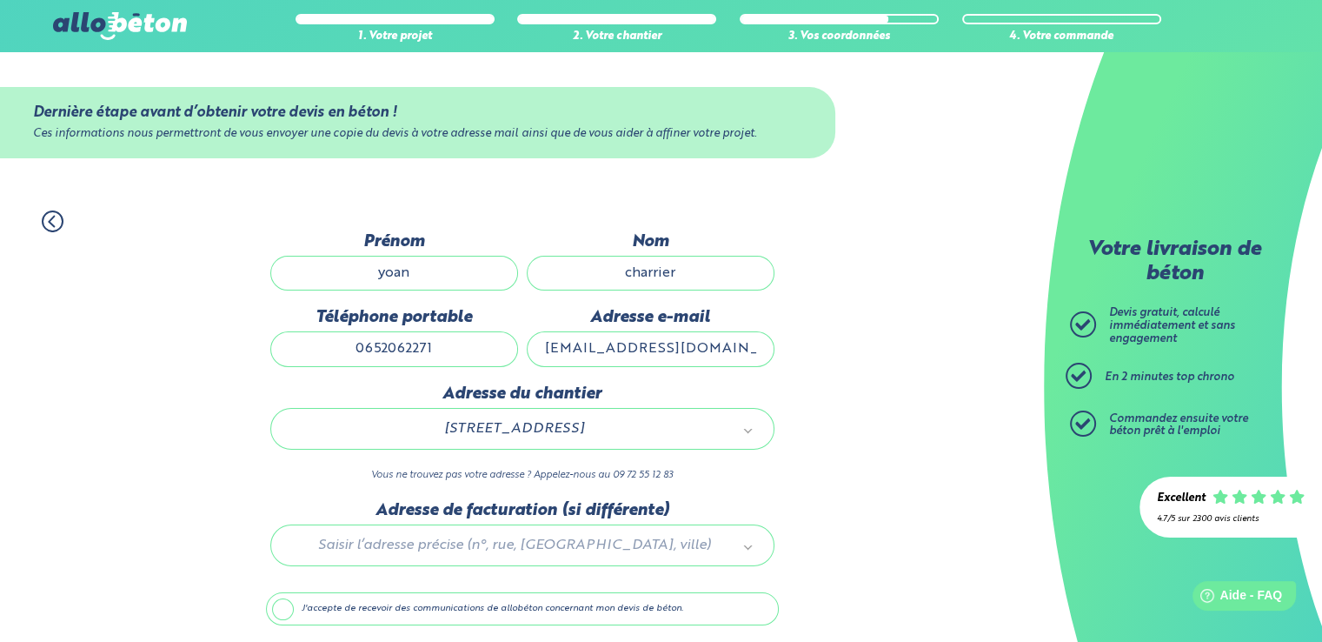
click at [562, 595] on label "J'accepte de recevoir des communications de allobéton concernant mon devis de b…" at bounding box center [522, 608] width 513 height 33
click at [0, 0] on input "J'accepte de recevoir des communications de allobéton concernant mon devis de b…" at bounding box center [0, 0] width 0 height 0
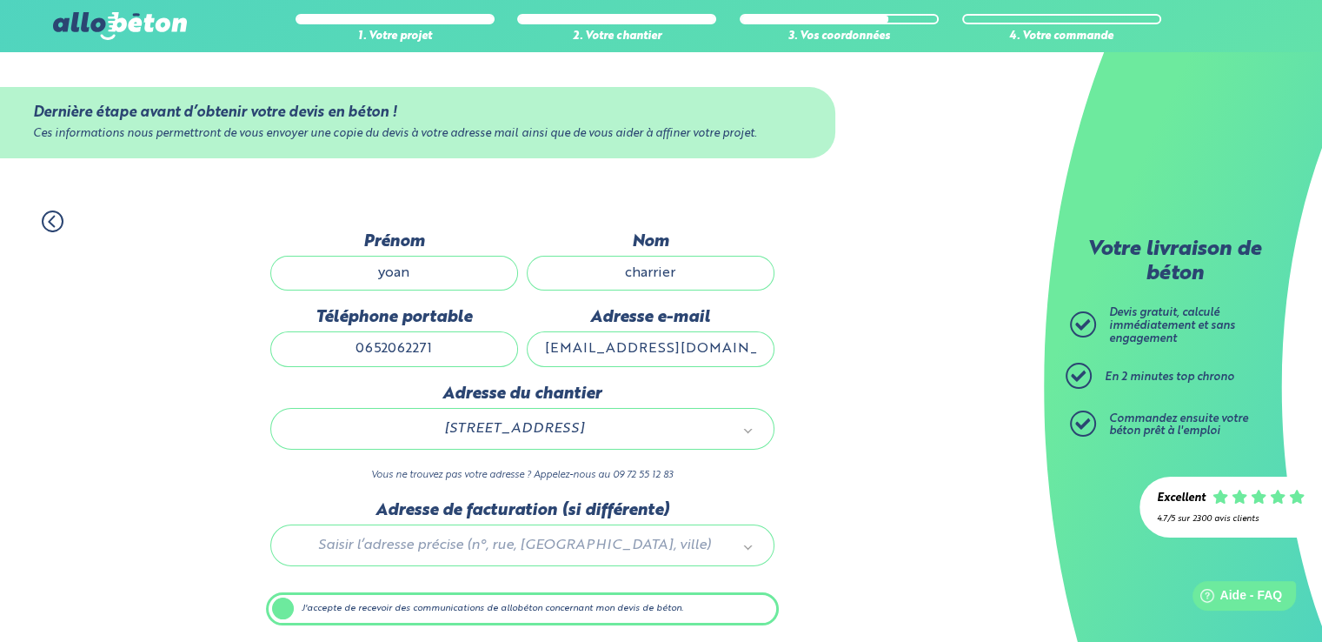
scroll to position [60, 0]
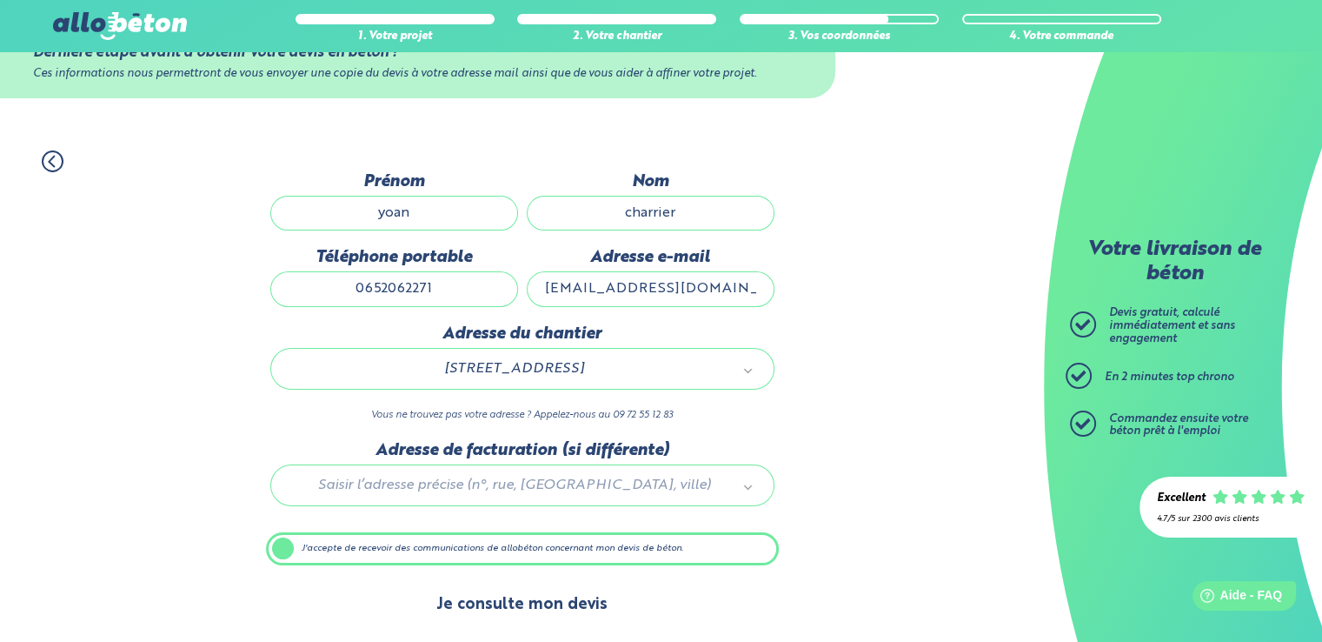
click at [569, 597] on button "Je consulte mon devis" at bounding box center [522, 604] width 206 height 44
